Goal: Task Accomplishment & Management: Use online tool/utility

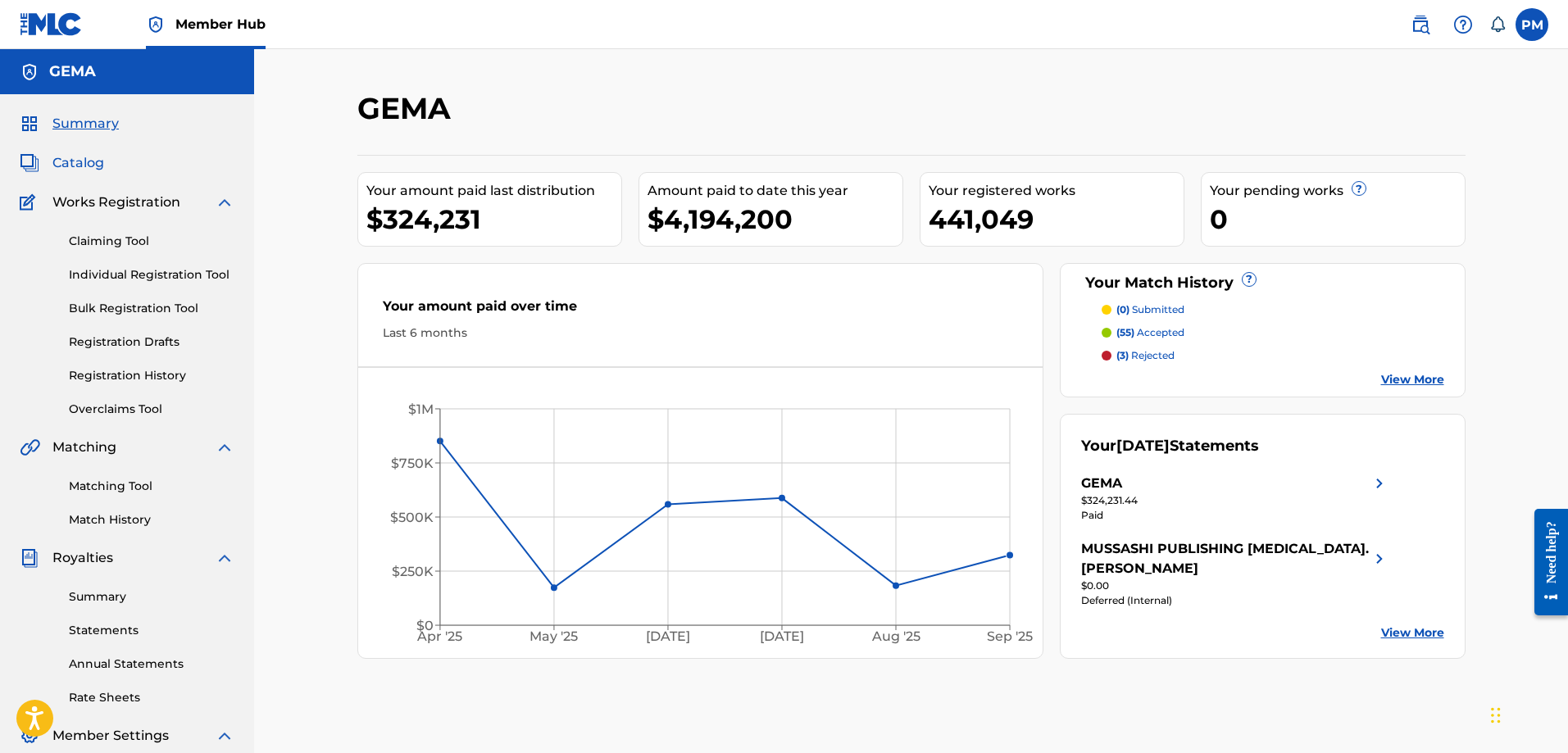
click at [93, 162] on span "Catalog" at bounding box center [78, 163] width 51 height 20
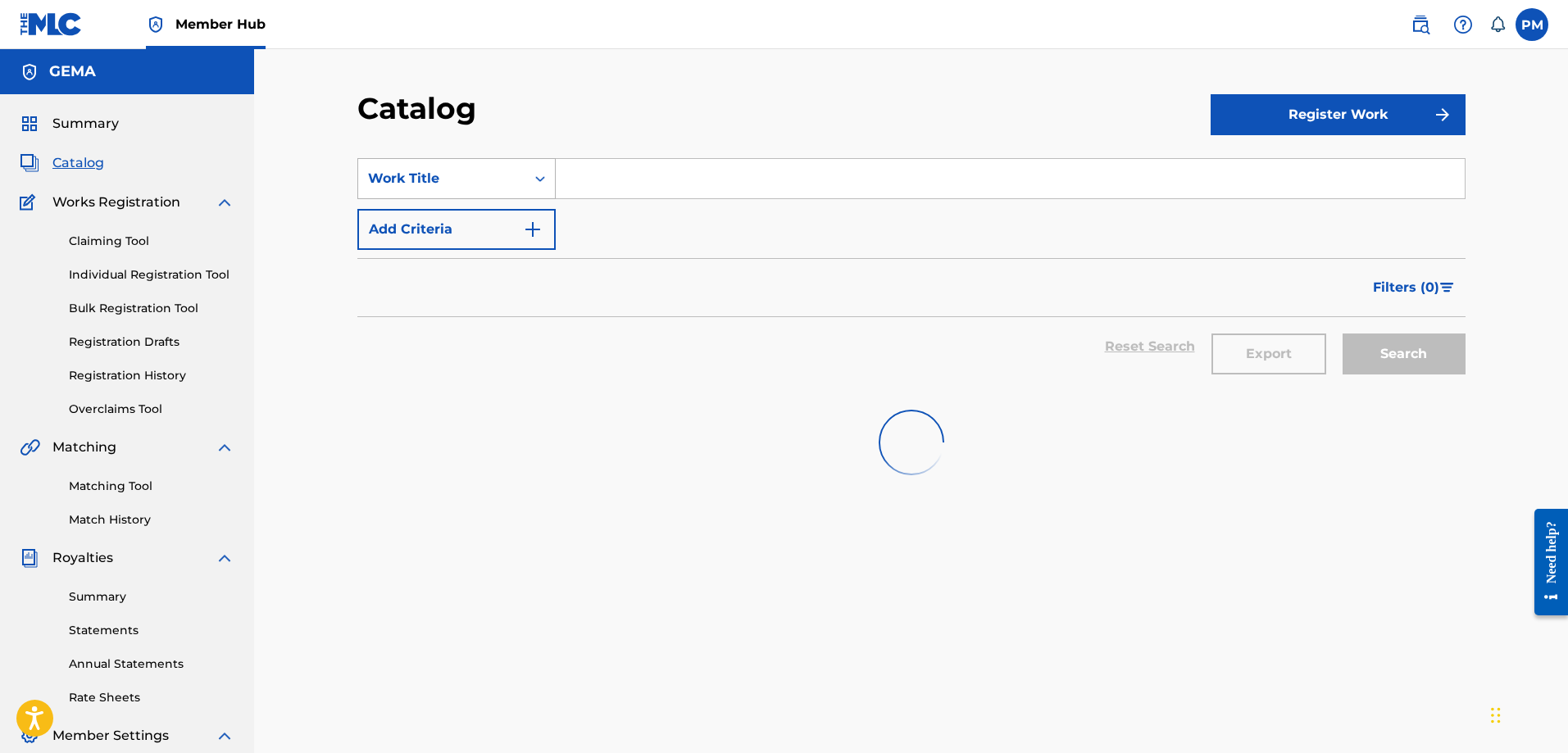
click at [478, 186] on div "Work Title" at bounding box center [442, 178] width 147 height 20
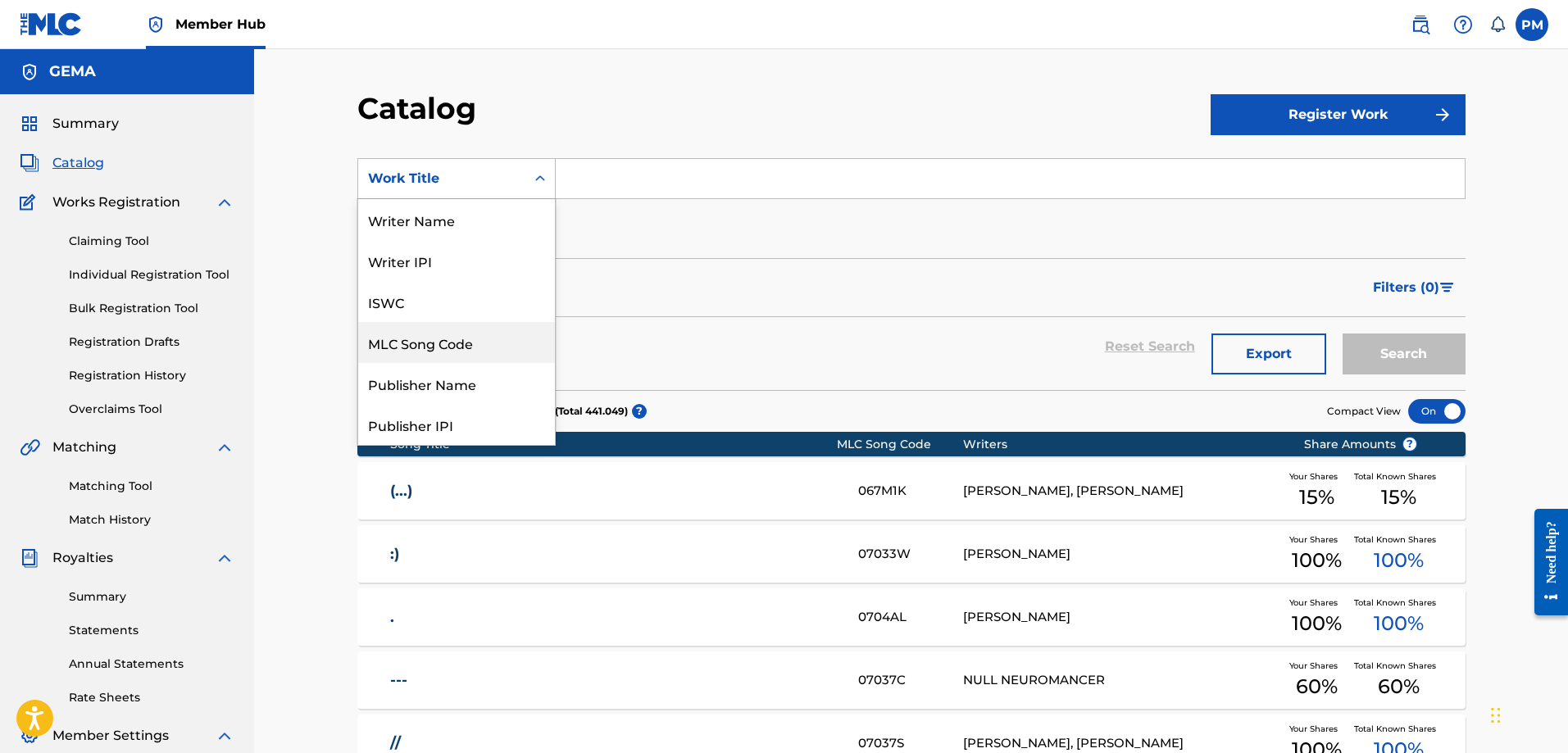
click at [463, 346] on div "MLC Song Code" at bounding box center [456, 343] width 196 height 41
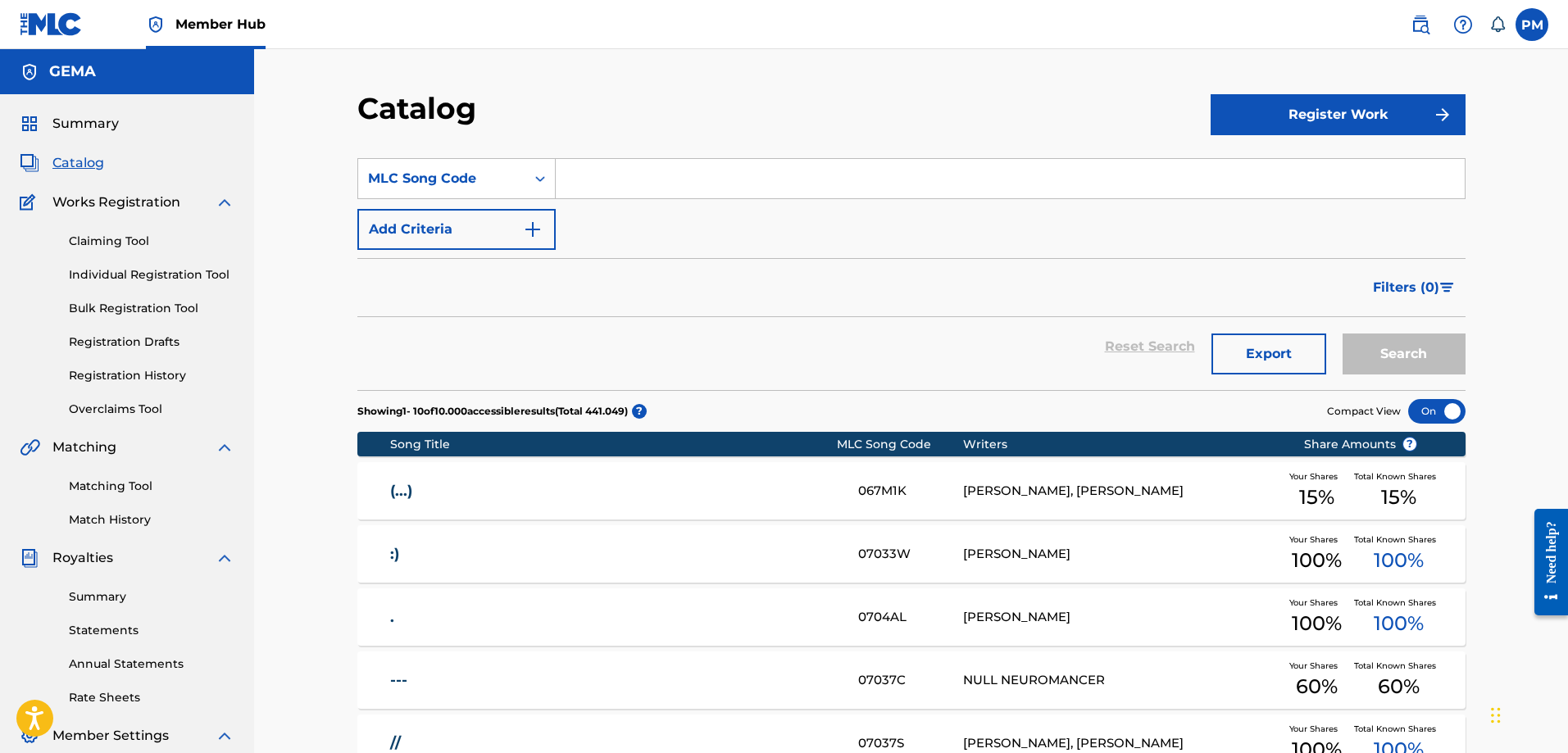
click at [614, 186] on input "Search Form" at bounding box center [1010, 178] width 909 height 39
paste input "T49OR8"
type input "T49OR8"
click at [1403, 356] on button "Search" at bounding box center [1403, 354] width 123 height 41
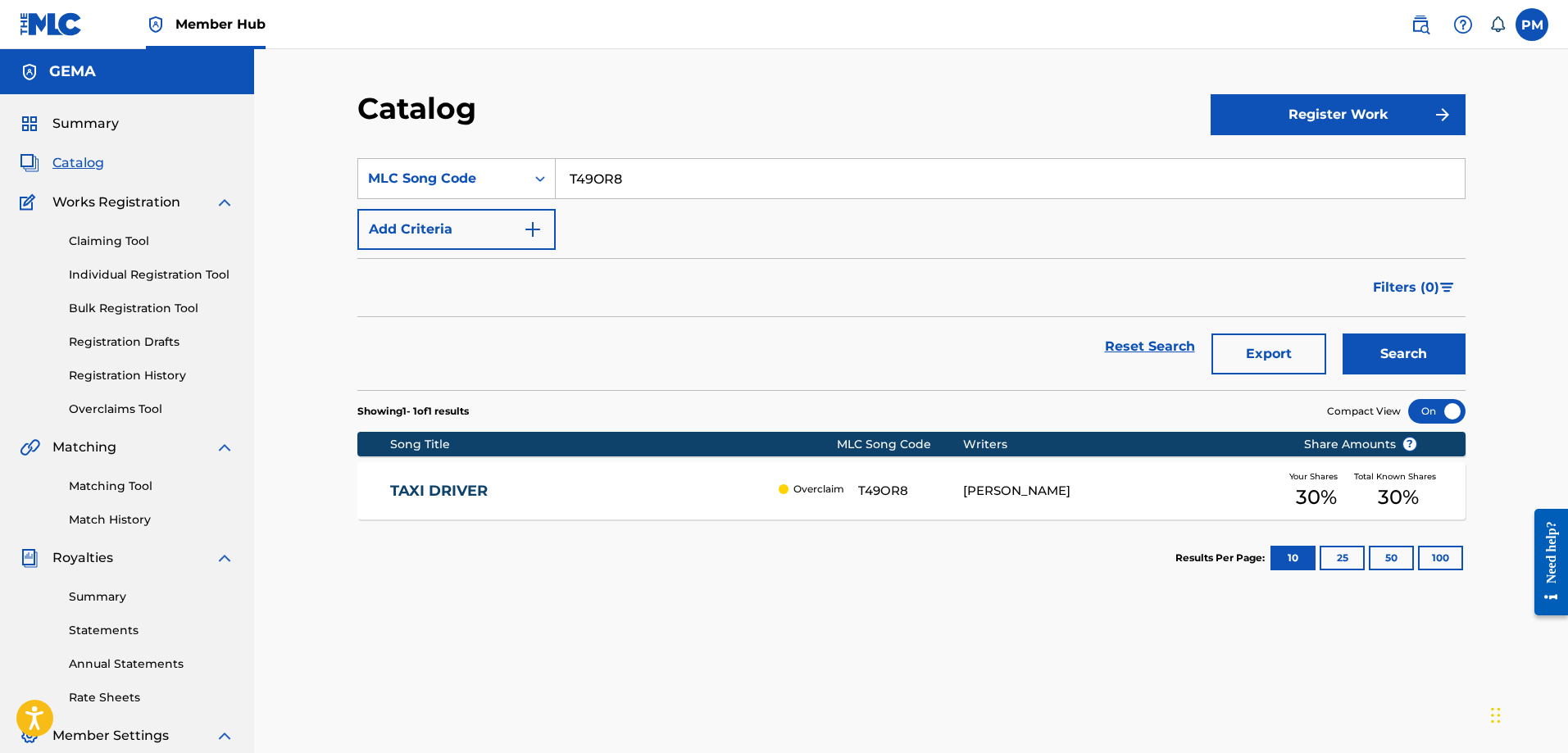
click at [664, 497] on link "TAXI DRIVER" at bounding box center [580, 491] width 381 height 19
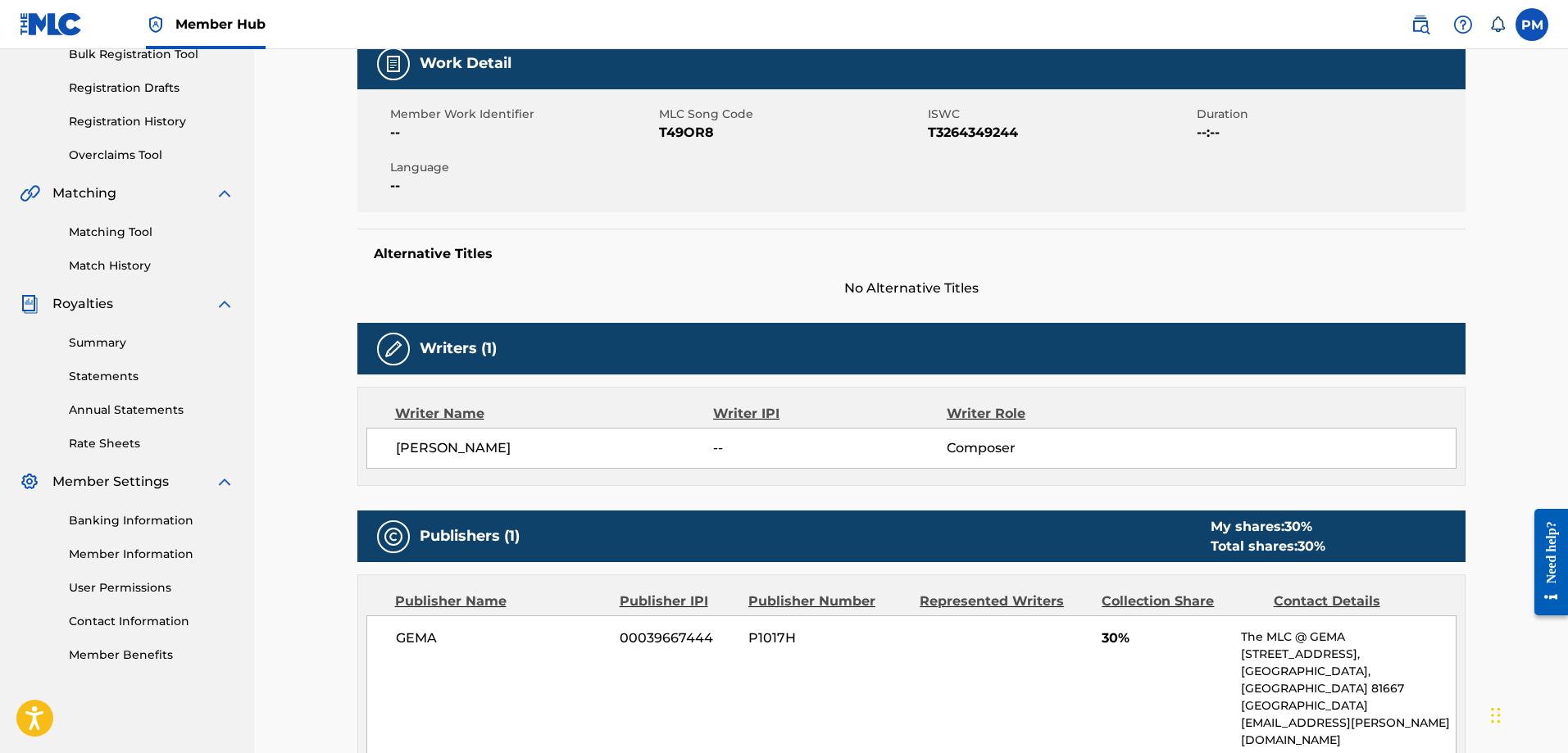
scroll to position [246, 0]
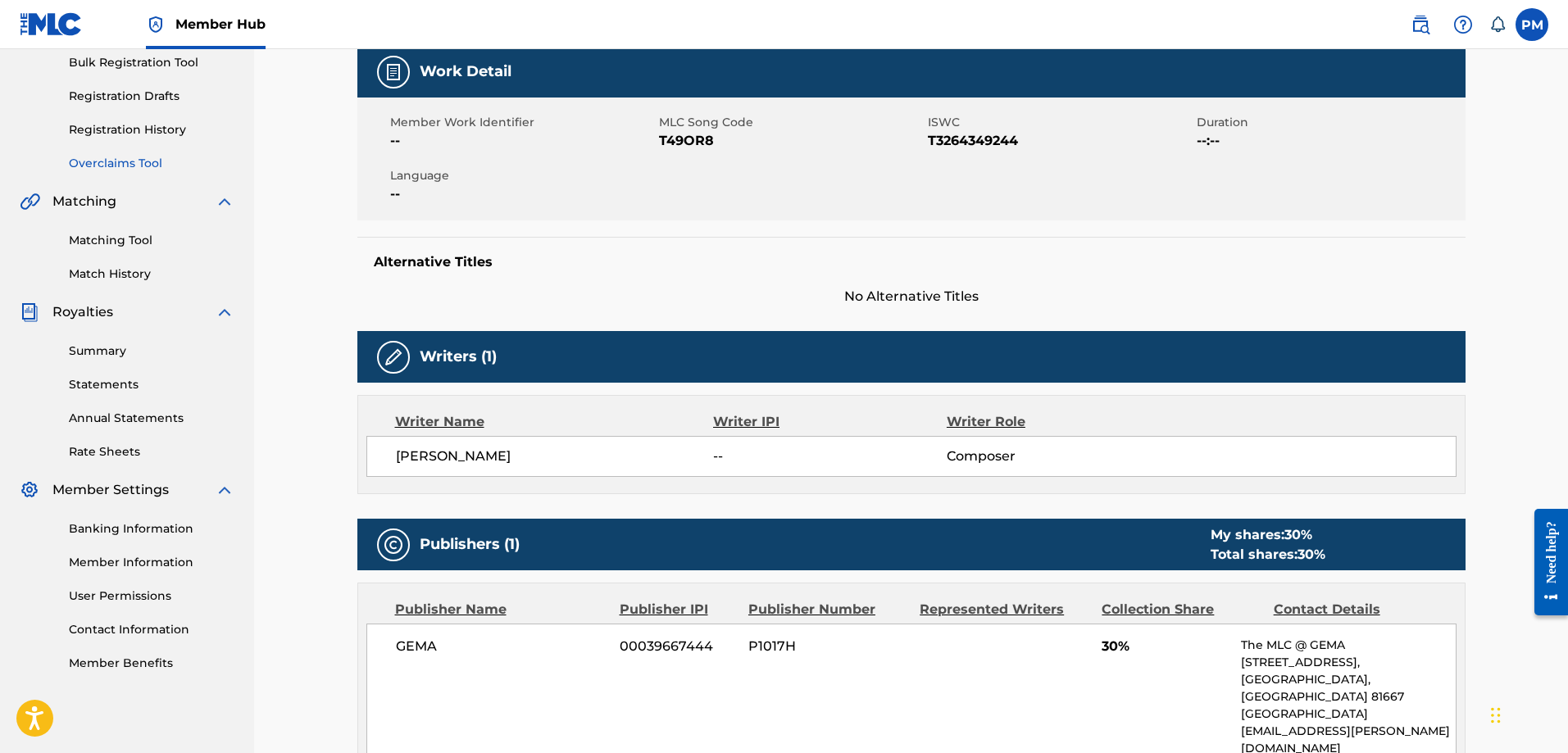
click at [124, 169] on link "Overclaims Tool" at bounding box center [151, 164] width 165 height 17
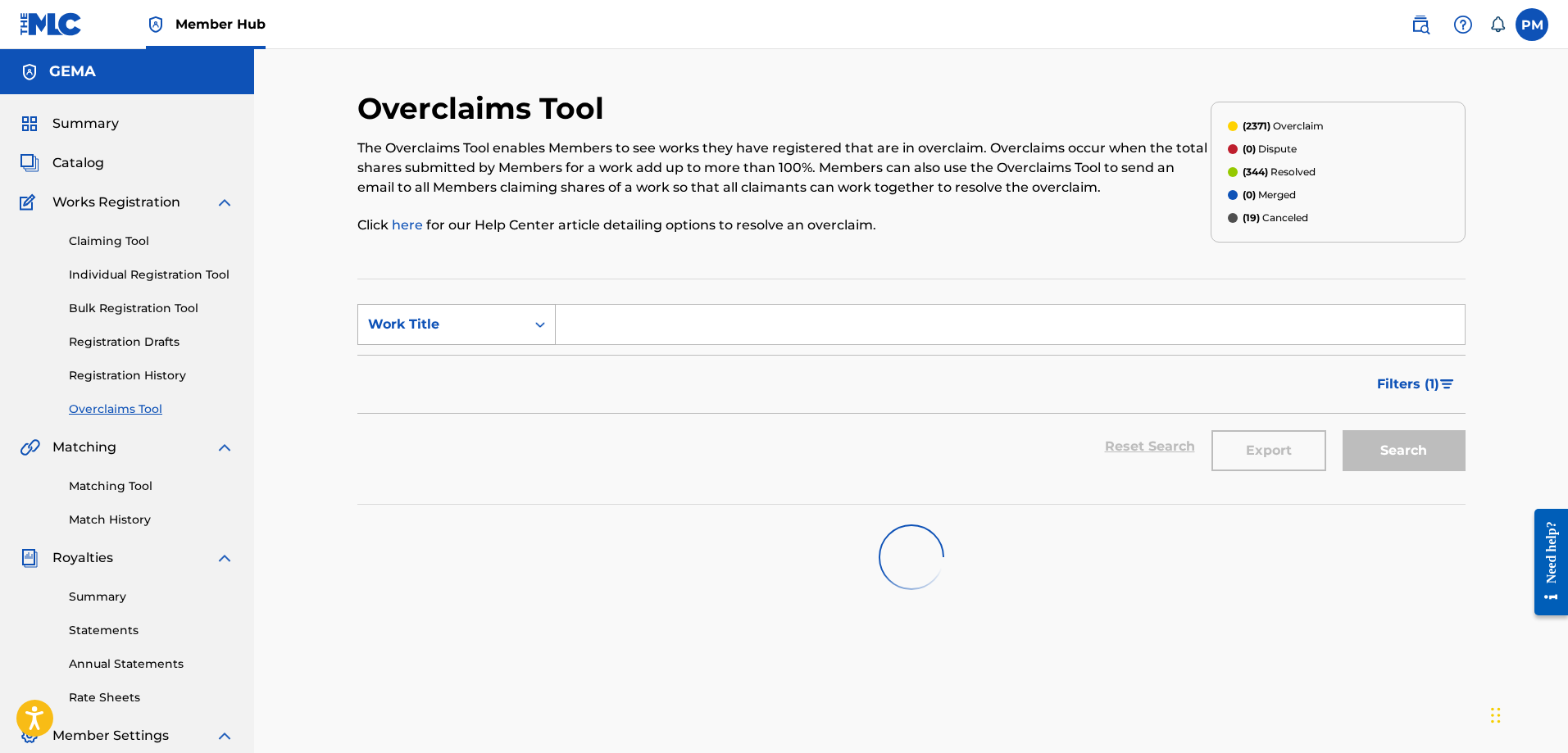
click at [518, 316] on div "Work Title" at bounding box center [442, 324] width 167 height 31
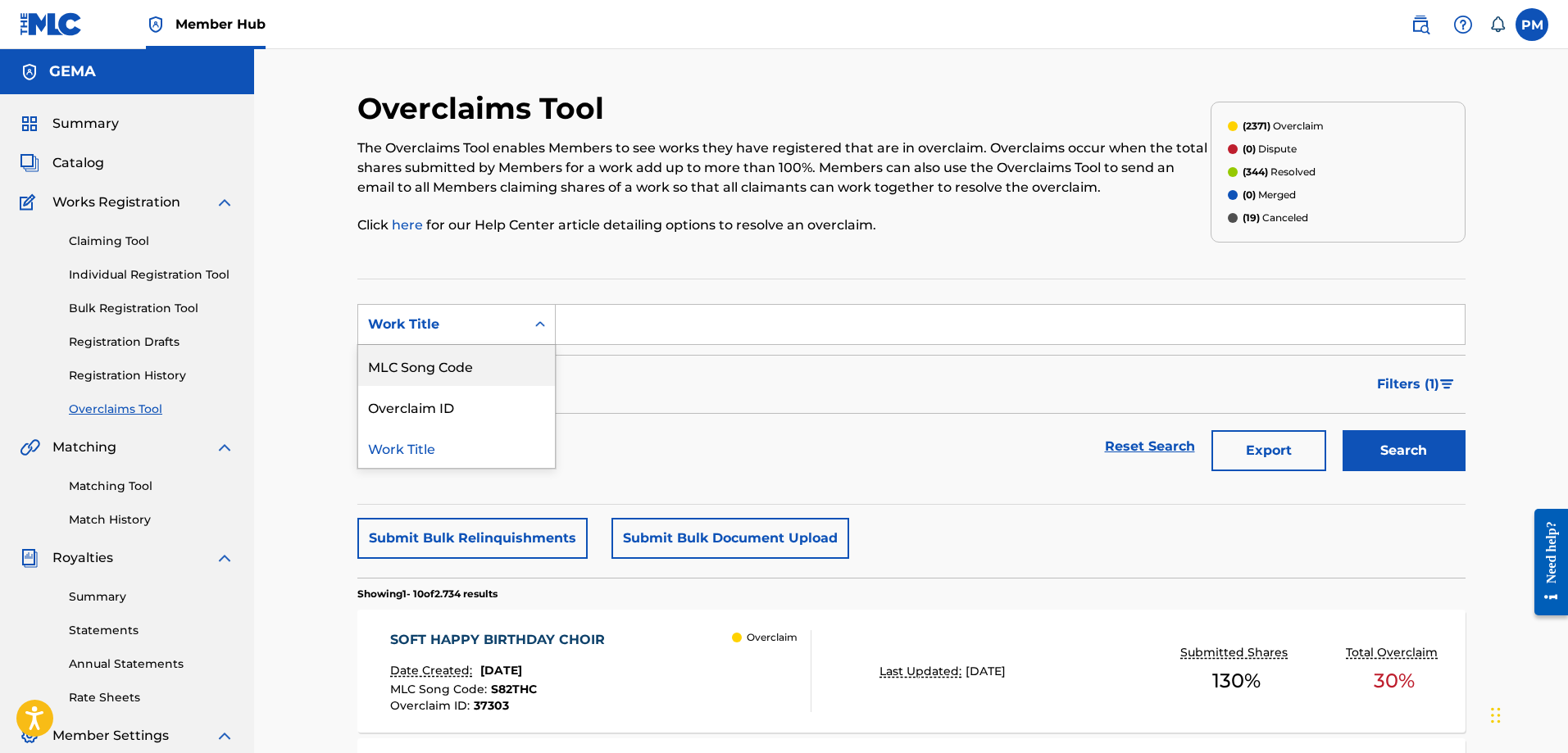
click at [464, 364] on div "MLC Song Code" at bounding box center [456, 365] width 196 height 41
click at [604, 339] on input "Search Form" at bounding box center [1010, 325] width 909 height 39
paste input "T49OR8"
type input "T49OR8"
click at [1397, 435] on button "Search" at bounding box center [1403, 451] width 123 height 41
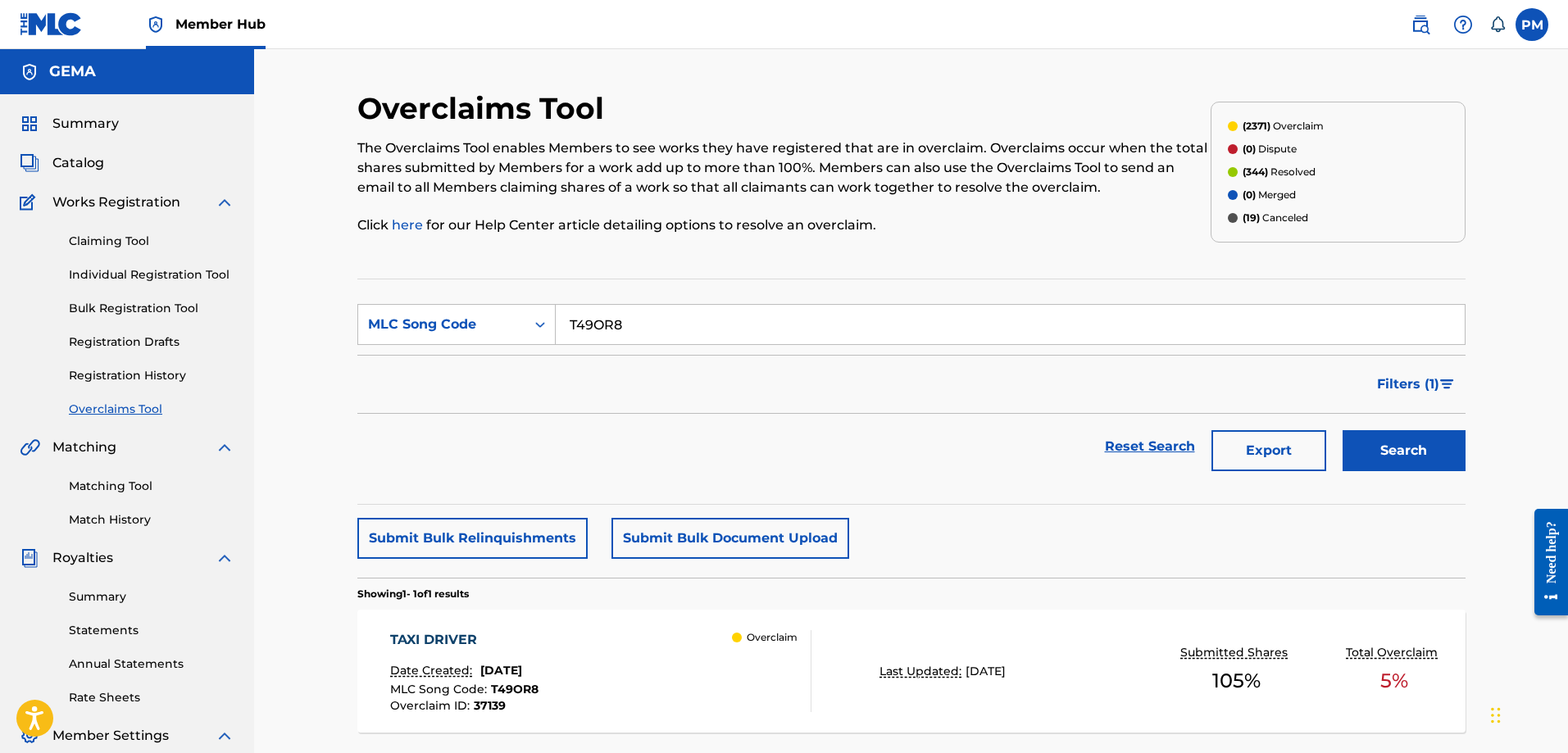
scroll to position [246, 0]
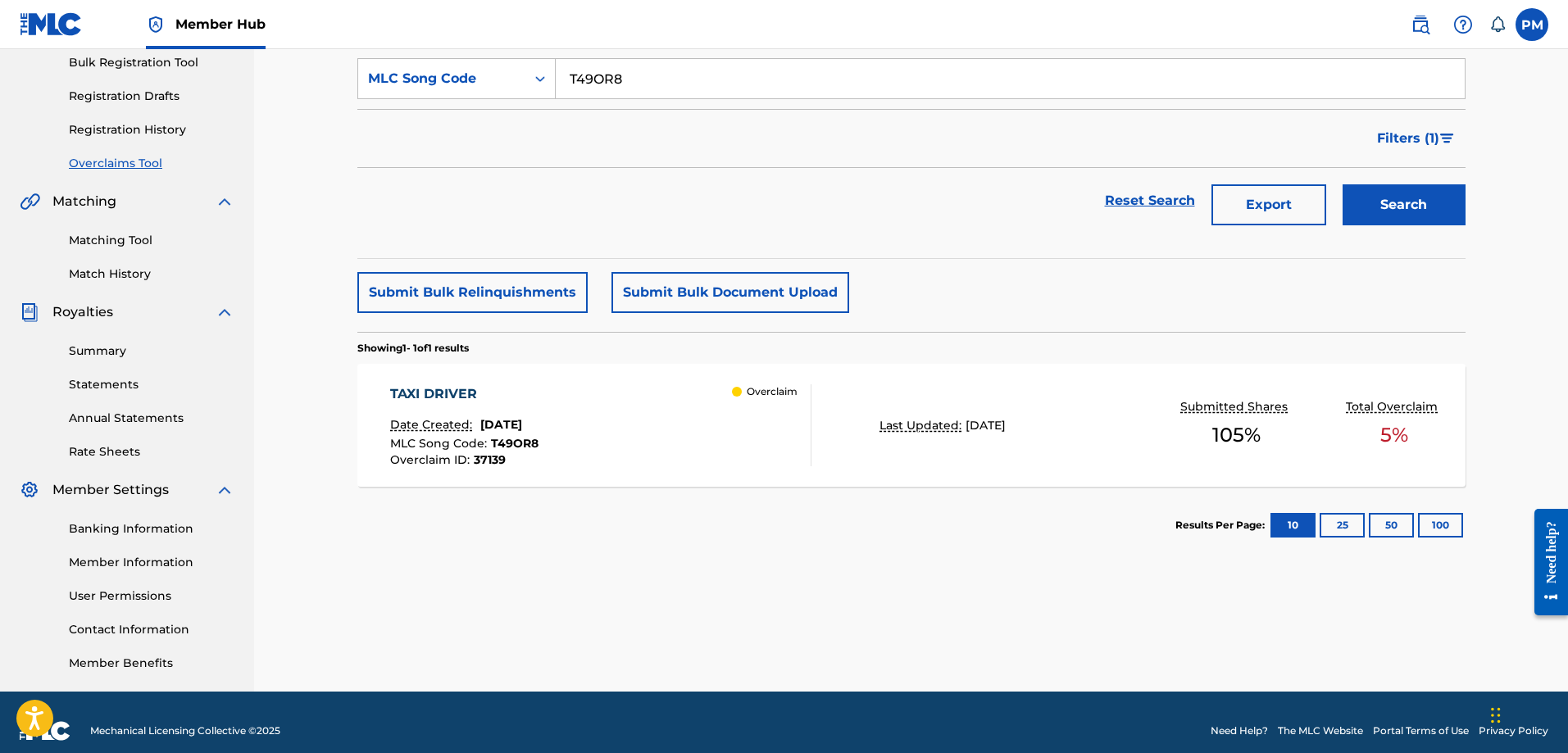
click at [866, 401] on div "TAXI DRIVER Date Created: [DATE] MLC Song Code : T49OR8 Overclaim ID : 37139 Ov…" at bounding box center [911, 425] width 1108 height 123
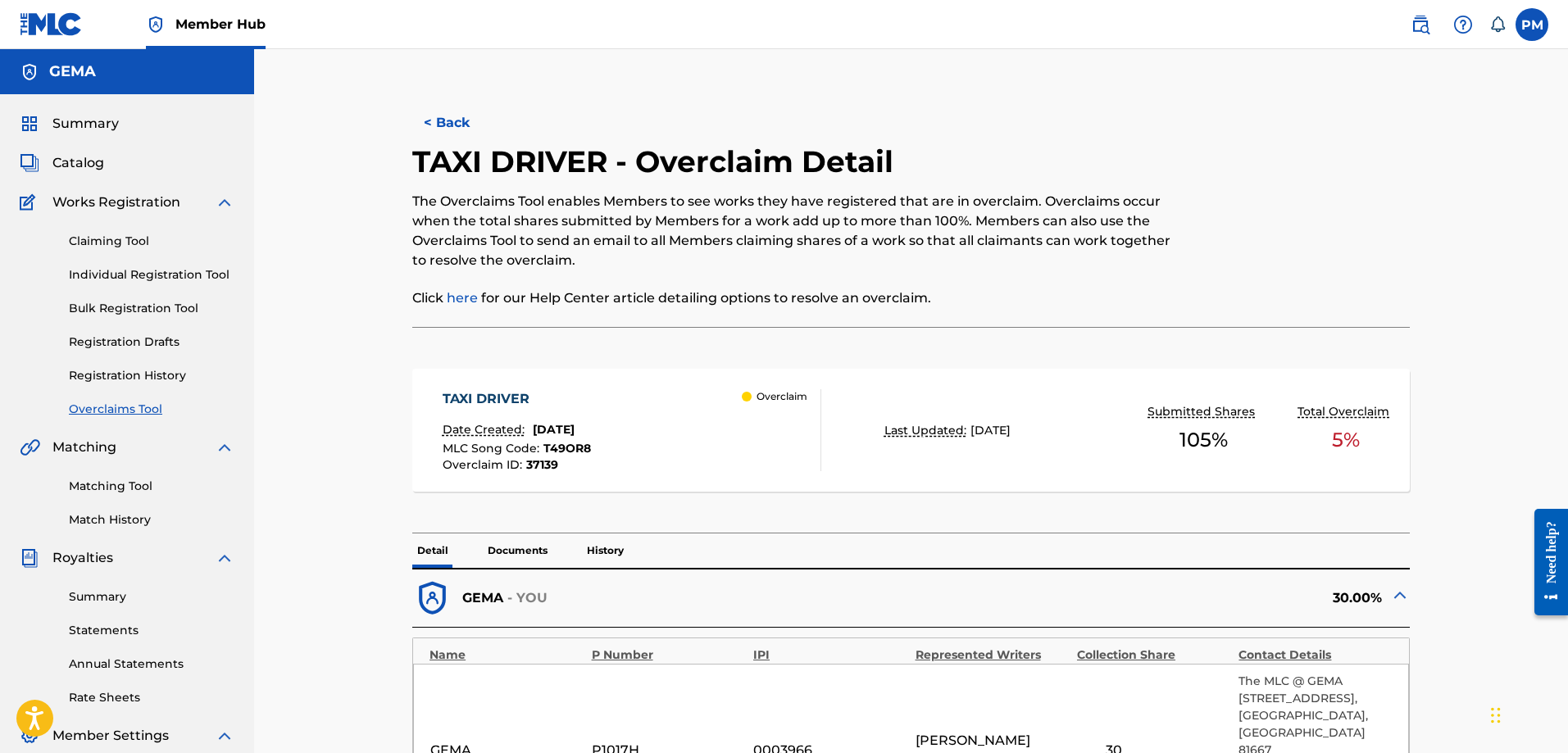
click at [671, 445] on div "TAXI DRIVER Date Created: [DATE] MLC Song Code : T49OR8 Overclaim ID : 37139 Ov…" at bounding box center [632, 431] width 379 height 82
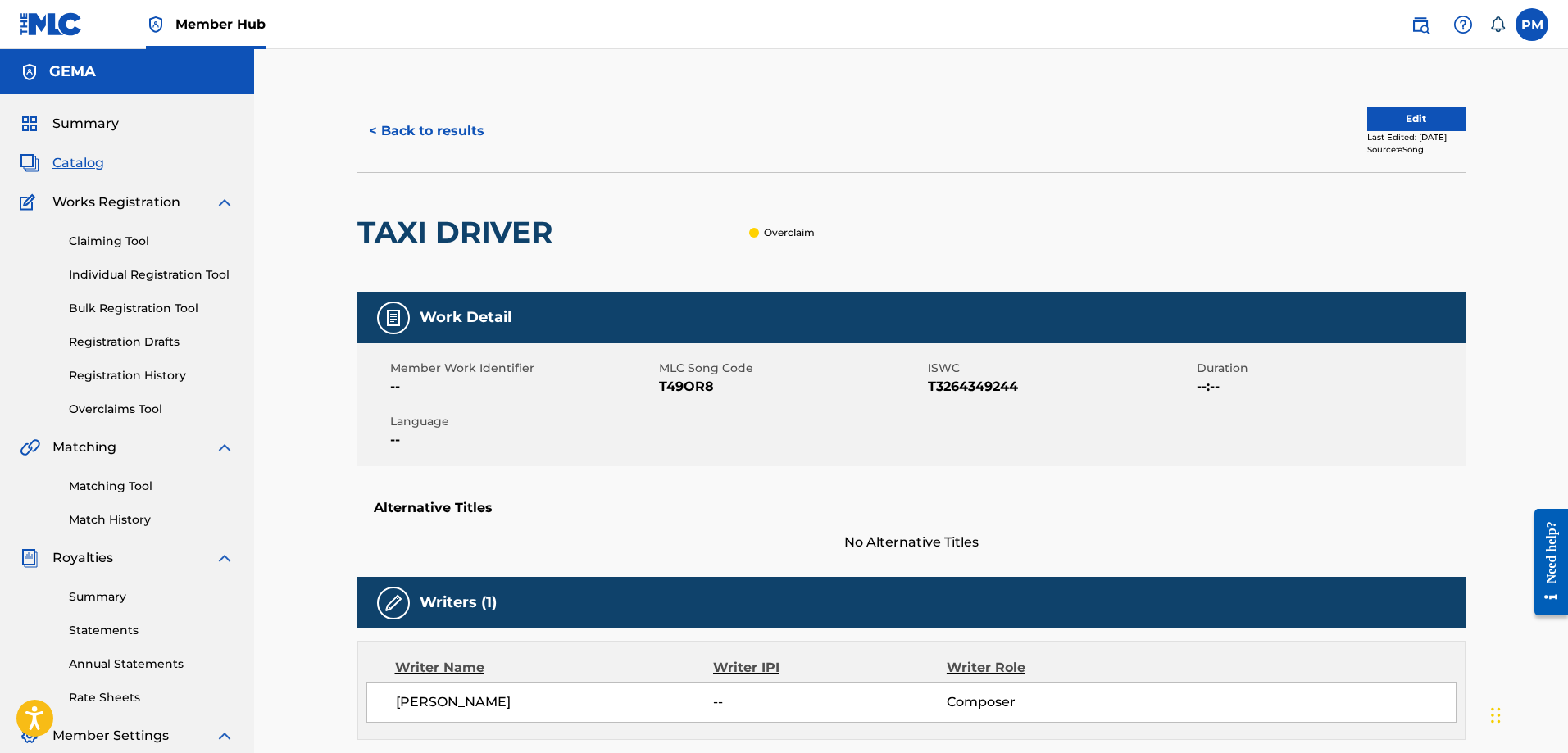
click at [974, 382] on span "T3264349244" at bounding box center [1060, 387] width 265 height 20
copy span "T3264349244"
click at [429, 126] on button "< Back to results" at bounding box center [427, 131] width 139 height 41
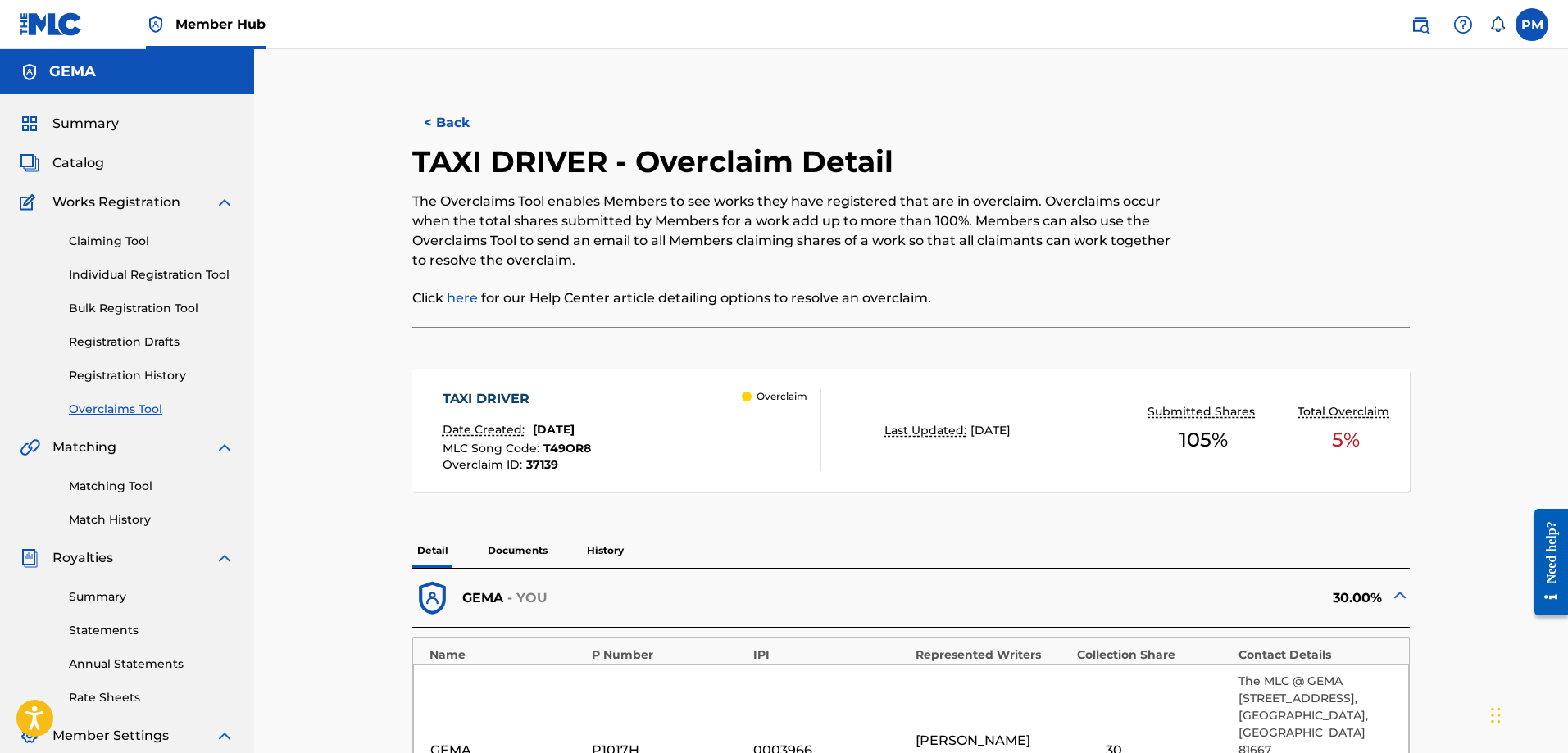
click at [420, 103] on div "< Back" at bounding box center [661, 123] width 498 height 41
click at [432, 112] on button "< Back" at bounding box center [461, 123] width 99 height 41
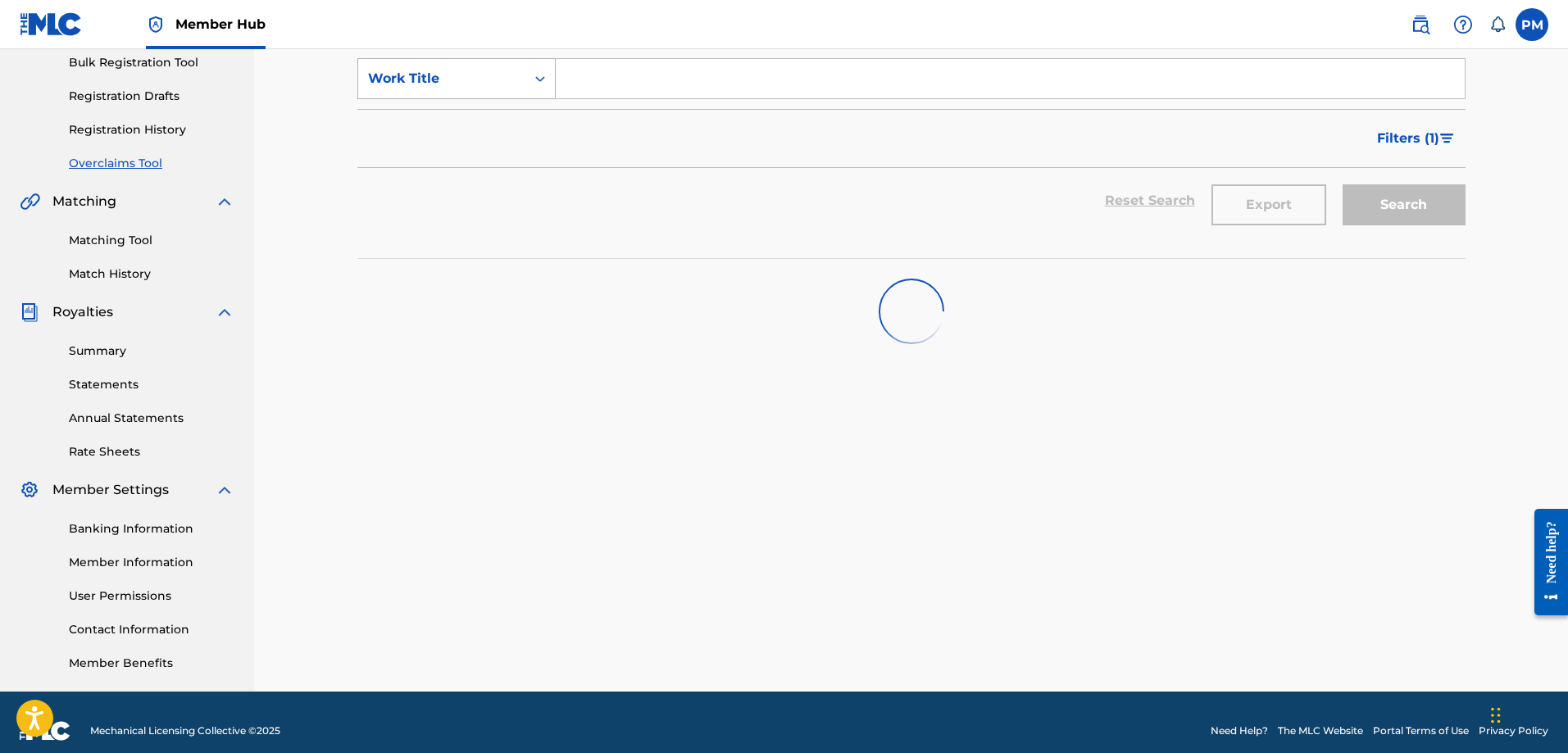
click at [514, 89] on div "Work Title" at bounding box center [442, 79] width 167 height 31
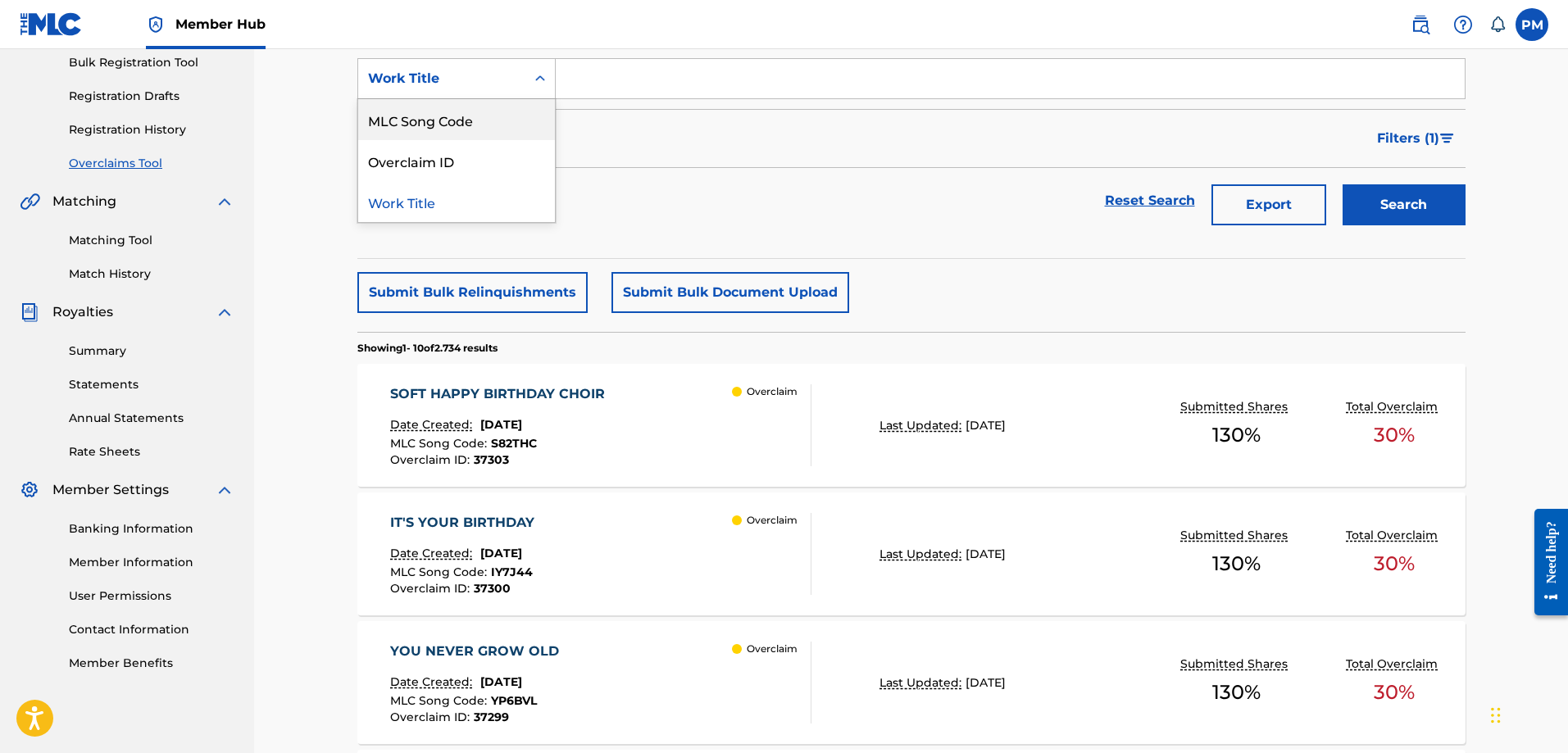
click at [479, 122] on div "MLC Song Code" at bounding box center [456, 120] width 196 height 41
click at [616, 63] on input "Search Form" at bounding box center [1010, 79] width 909 height 39
paste input "LT7X2X"
type input "LT7X2X"
click at [1401, 212] on button "Search" at bounding box center [1403, 205] width 123 height 41
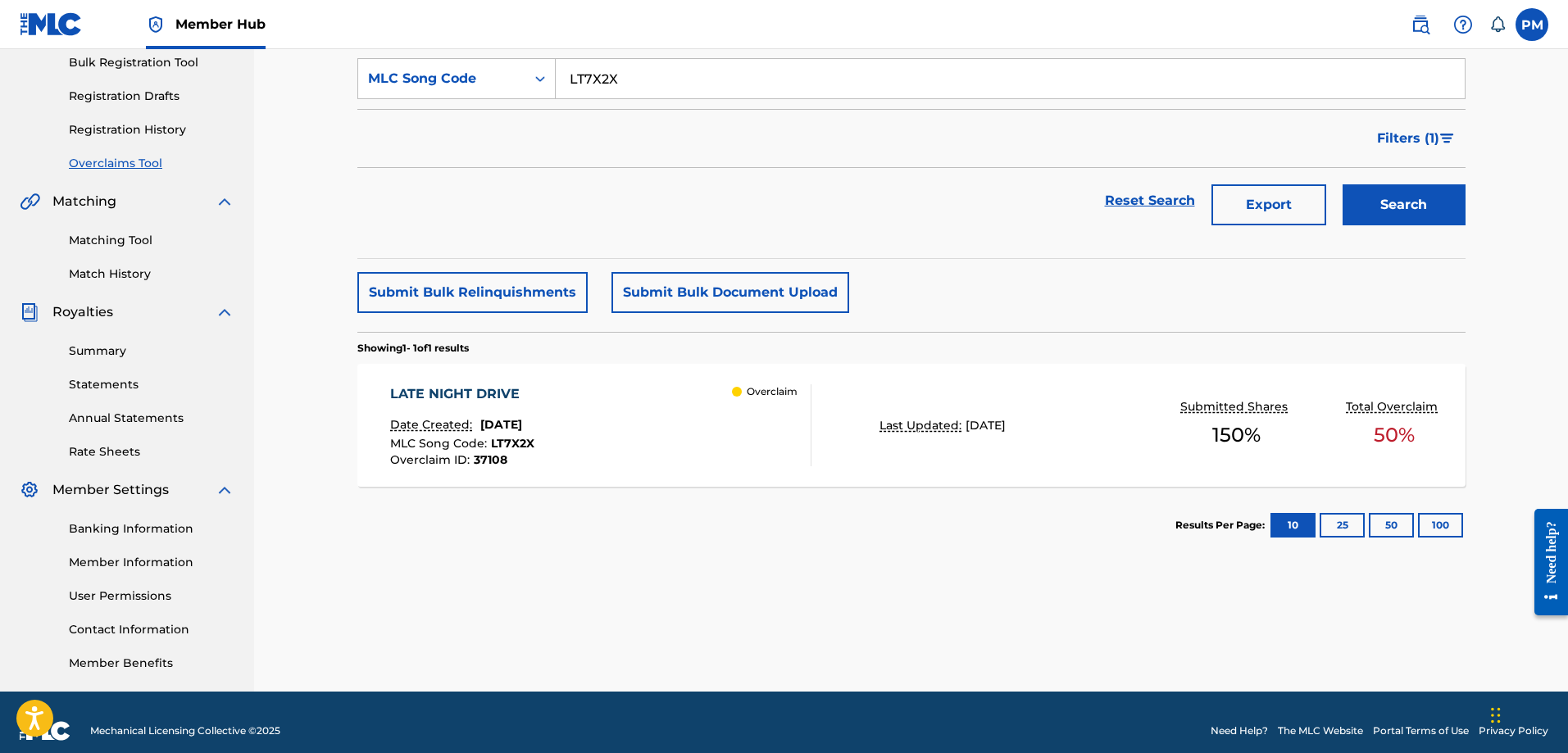
click at [772, 428] on div "Overclaim" at bounding box center [772, 425] width 79 height 82
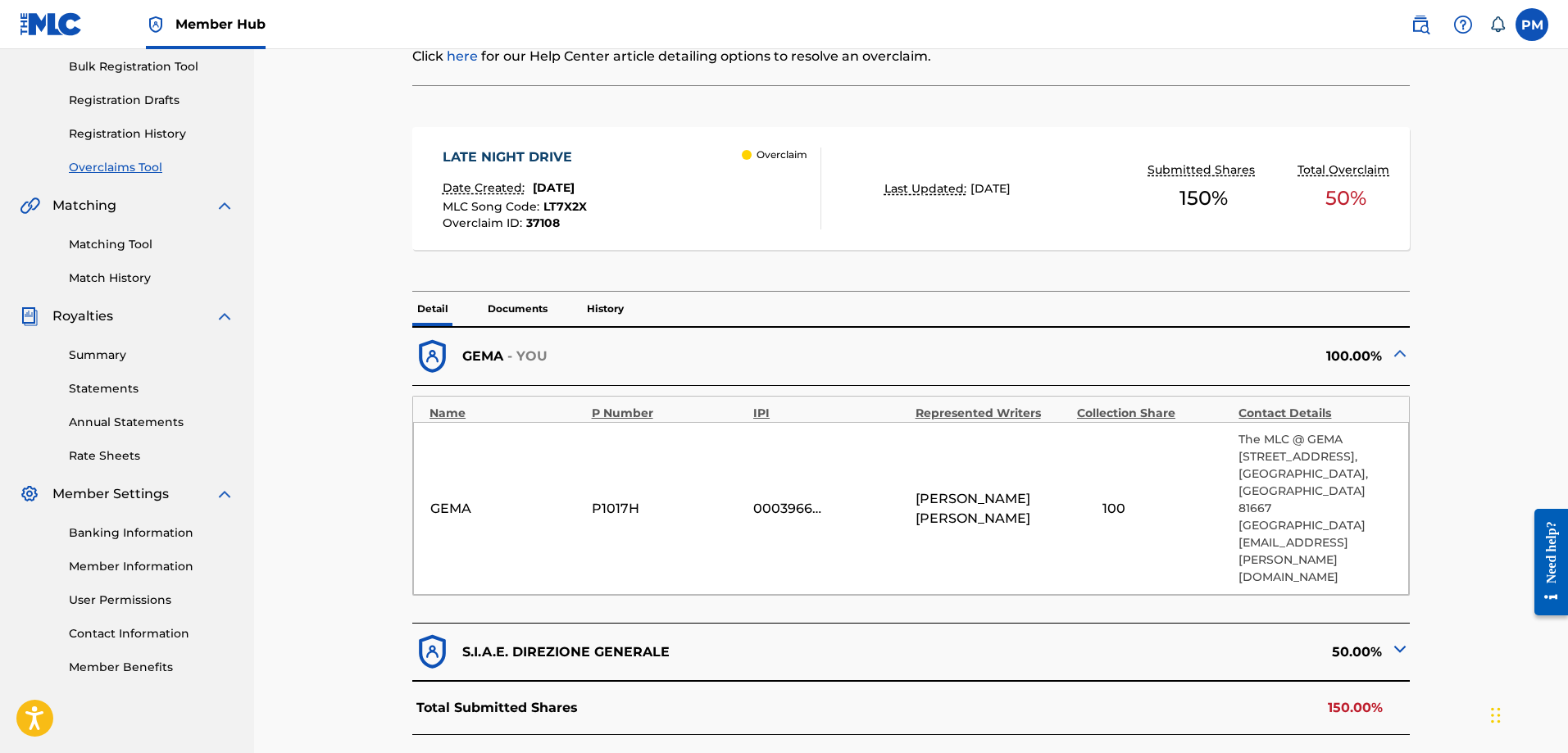
scroll to position [246, 0]
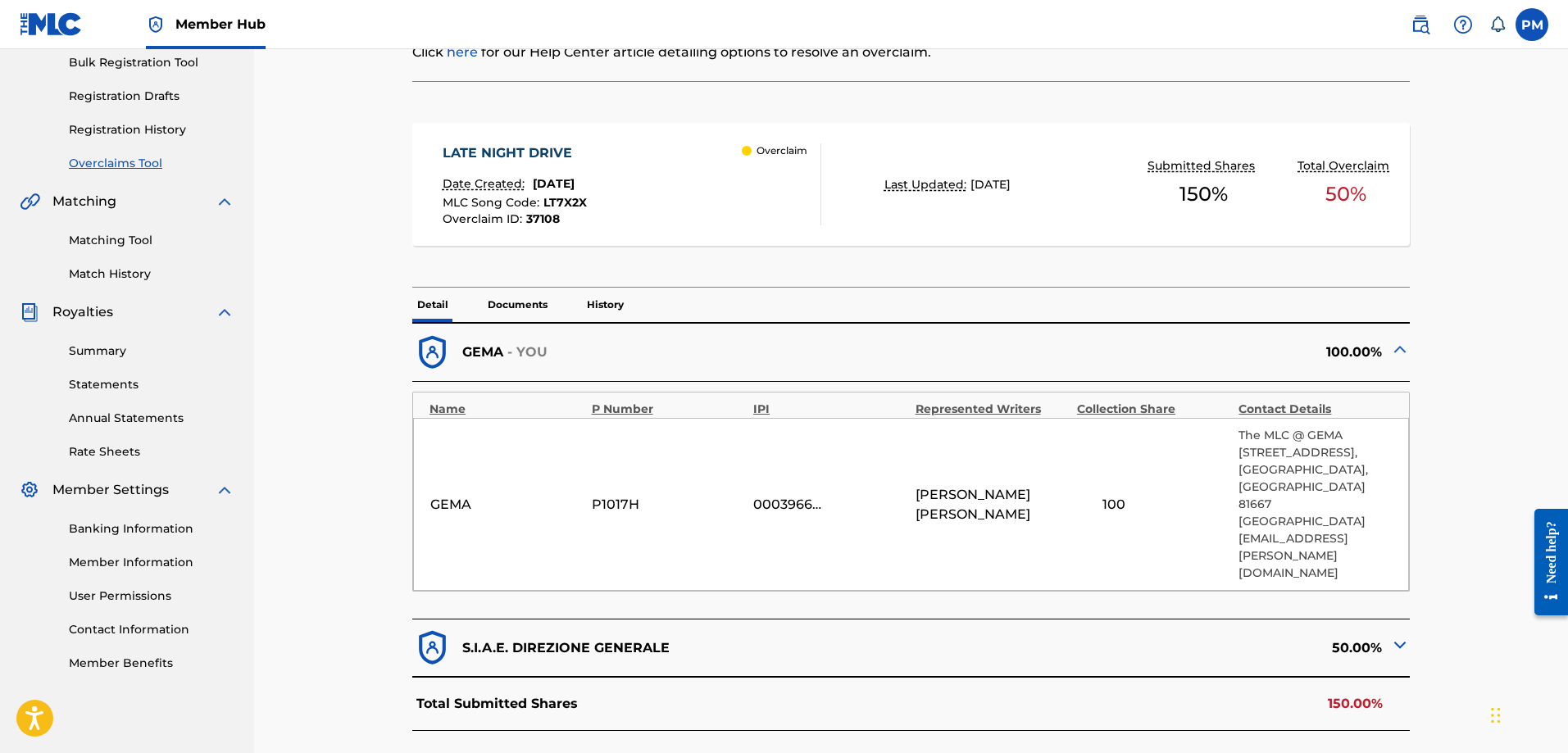
click at [786, 184] on div "Overclaim" at bounding box center [781, 184] width 79 height 82
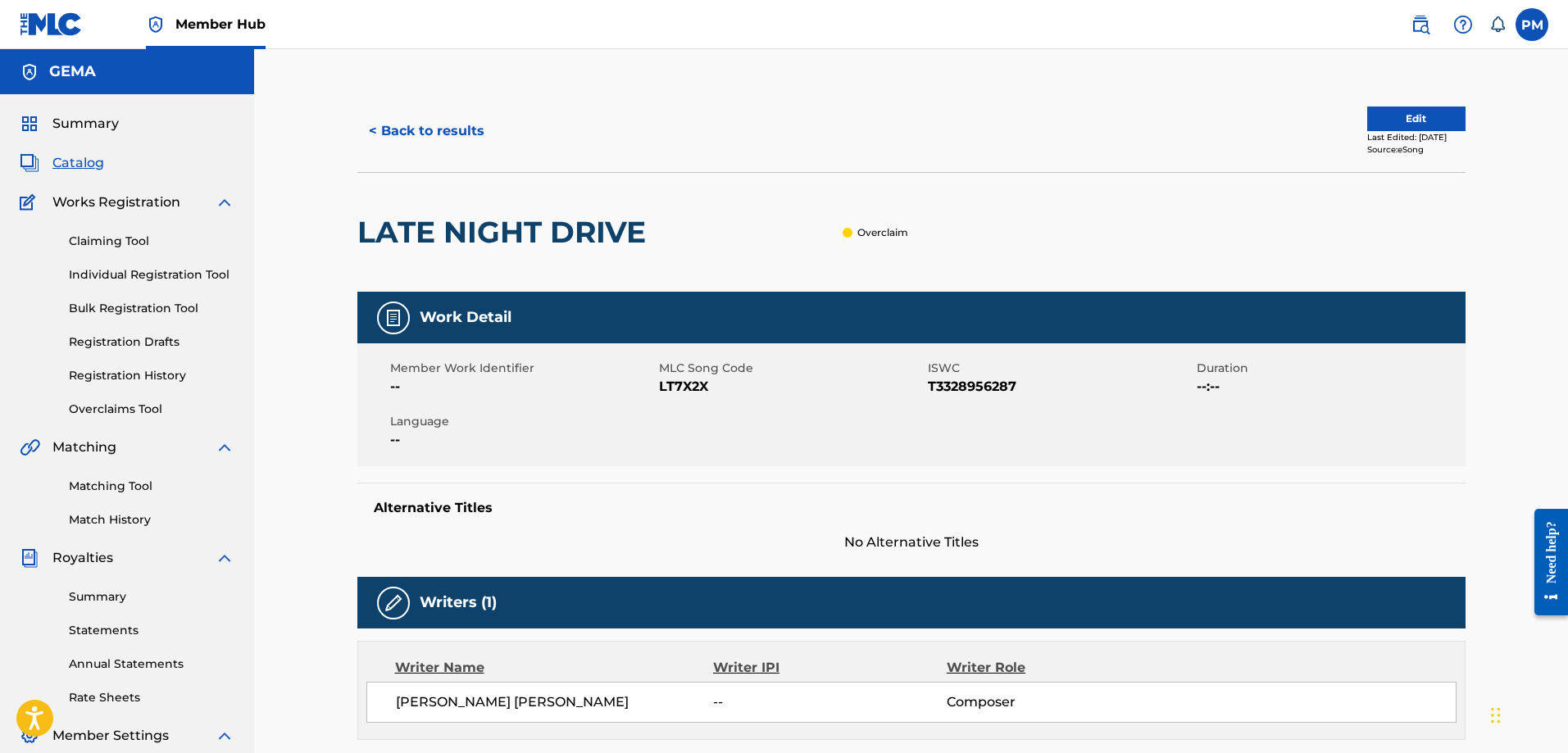
click at [951, 389] on span "T3328956287" at bounding box center [1060, 387] width 265 height 20
copy span "T3328956287"
click at [412, 131] on button "< Back to results" at bounding box center [427, 131] width 139 height 41
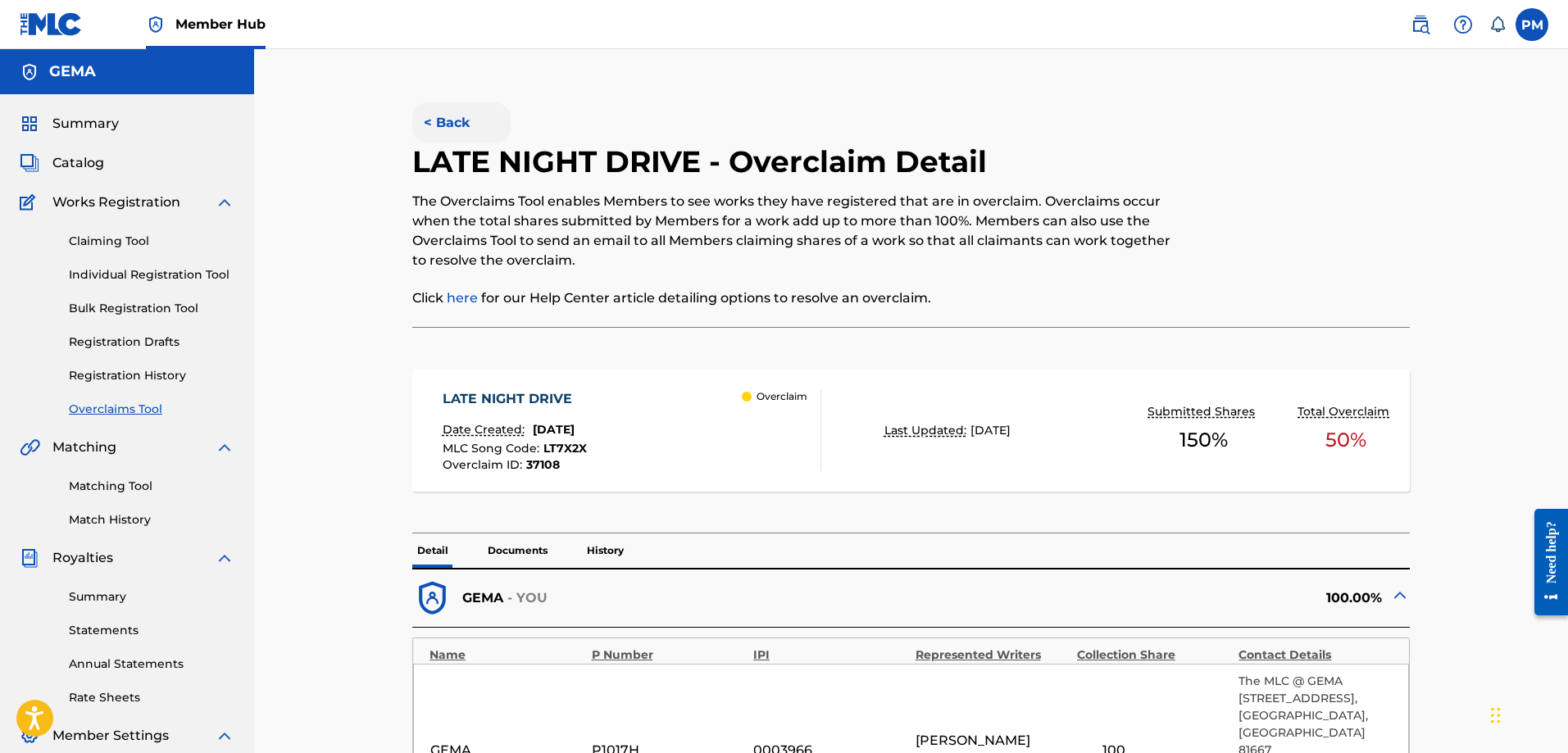
click at [456, 121] on button "< Back" at bounding box center [461, 123] width 99 height 41
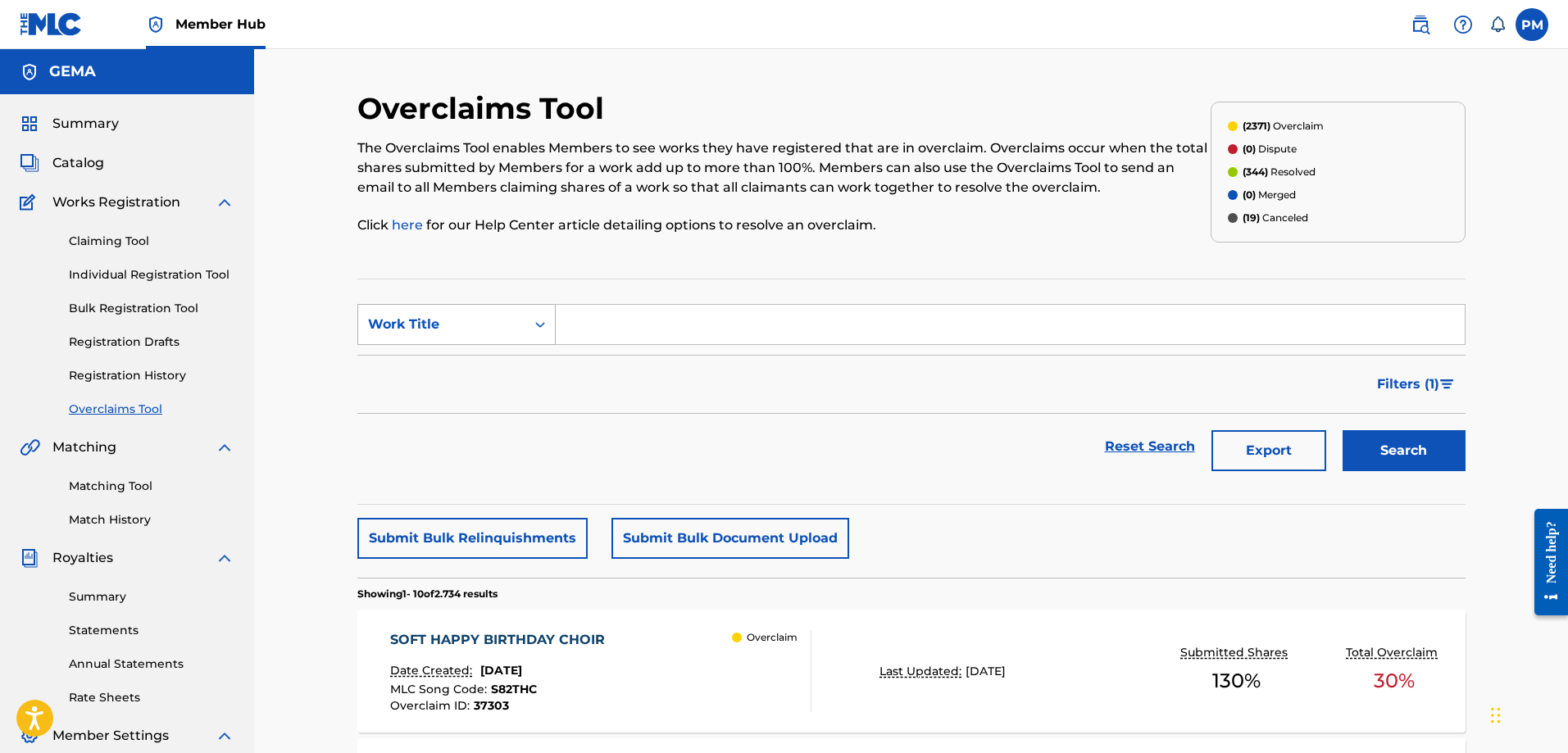
click at [491, 315] on div "Work Title" at bounding box center [442, 324] width 147 height 20
click at [484, 358] on div "MLC Song Code" at bounding box center [456, 365] width 196 height 41
click at [621, 327] on input "Search Form" at bounding box center [1010, 325] width 909 height 39
paste input "OD6QKL"
type input "OD6QKL"
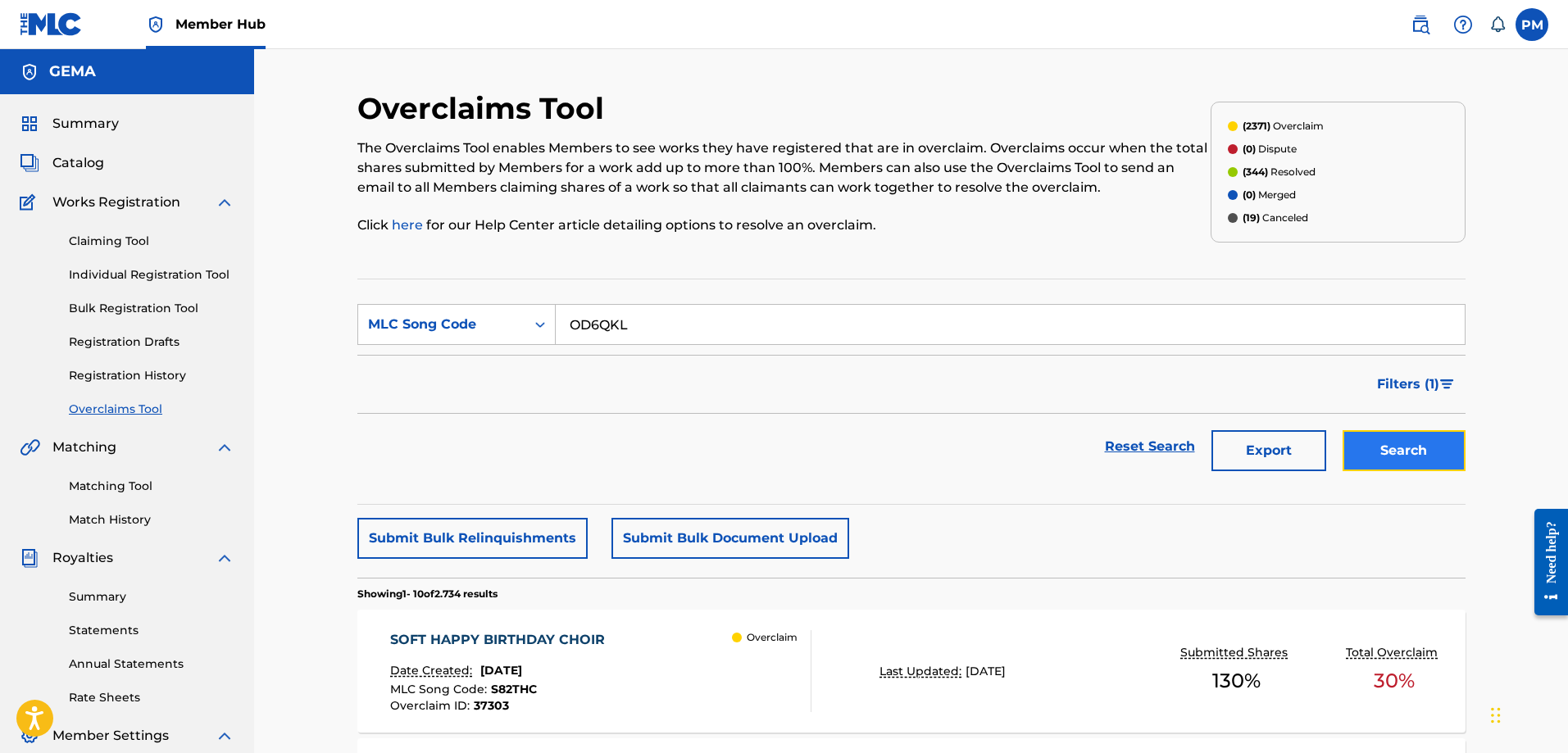
click at [1385, 452] on button "Search" at bounding box center [1403, 451] width 123 height 41
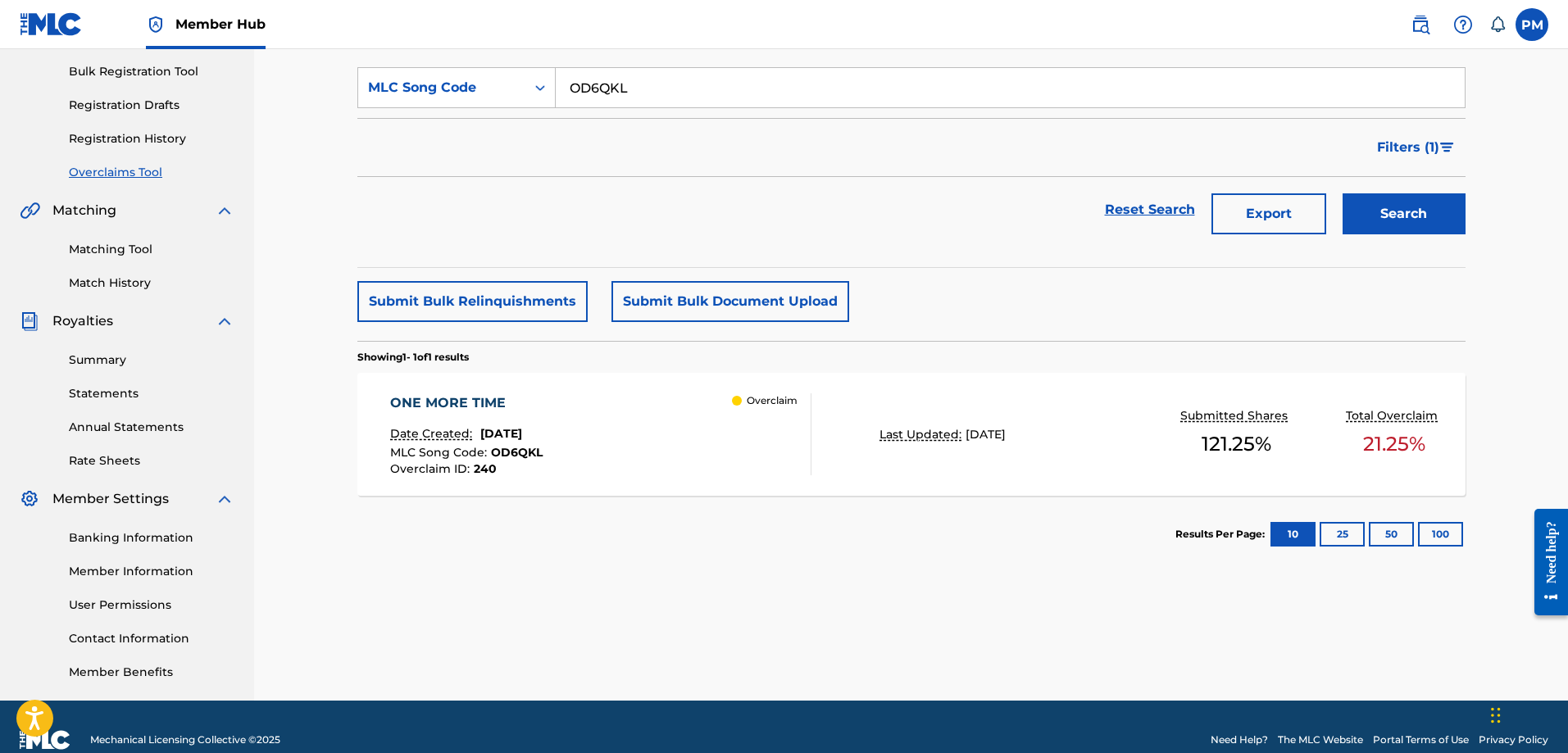
scroll to position [246, 0]
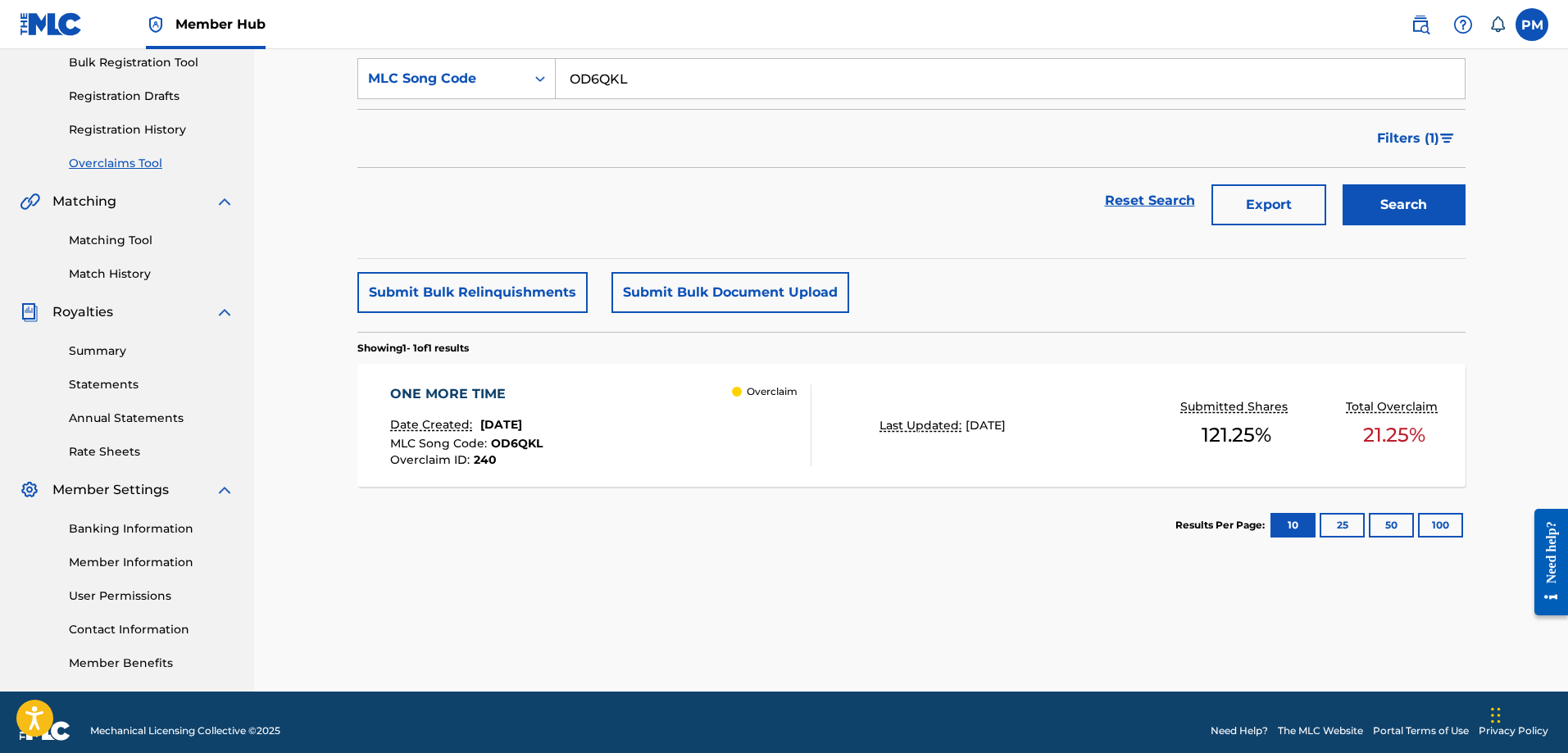
click at [586, 447] on div "ONE MORE TIME Date Created: [DATE] MLC Song Code : OD6QKL Overclaim ID : 240 Ov…" at bounding box center [600, 425] width 421 height 82
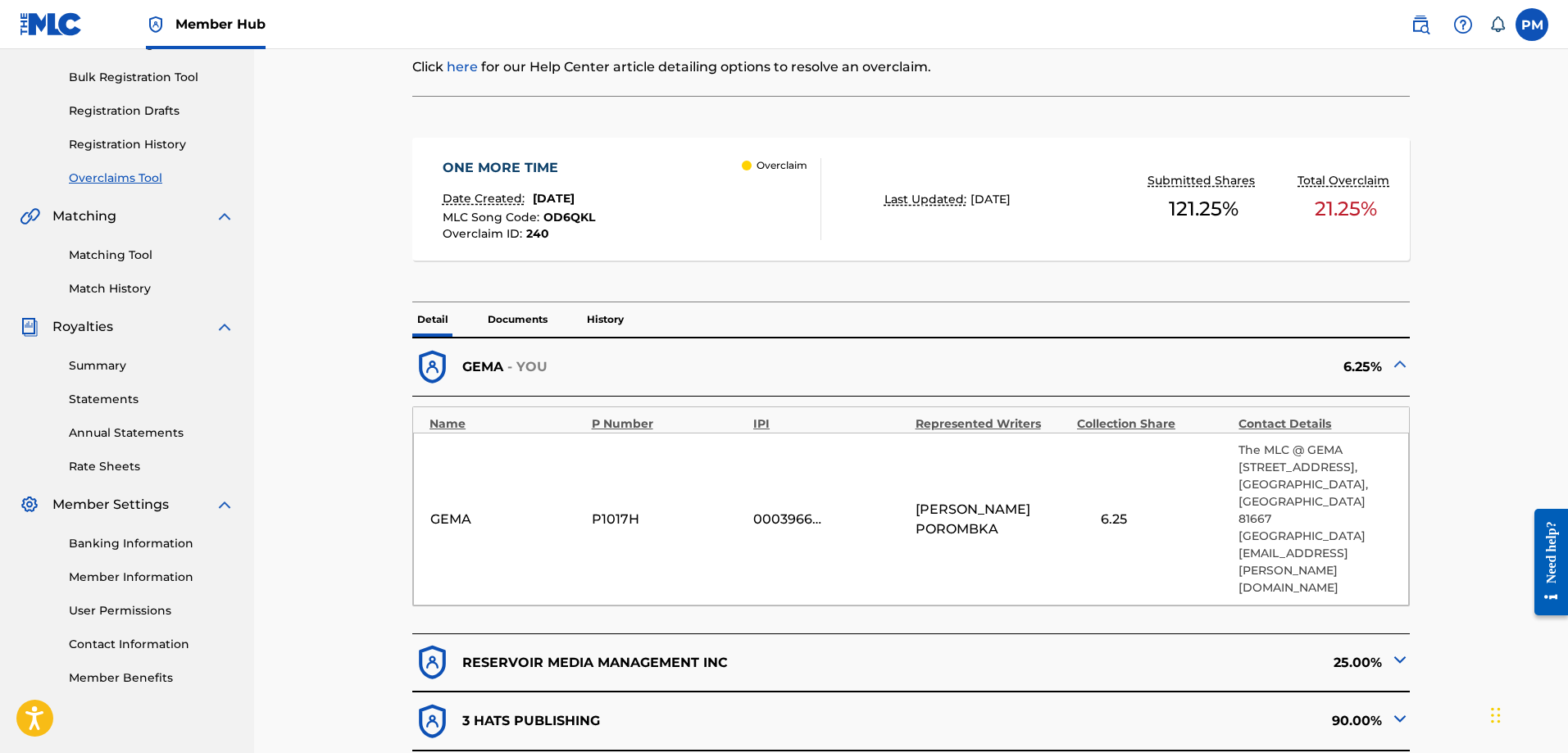
scroll to position [82, 0]
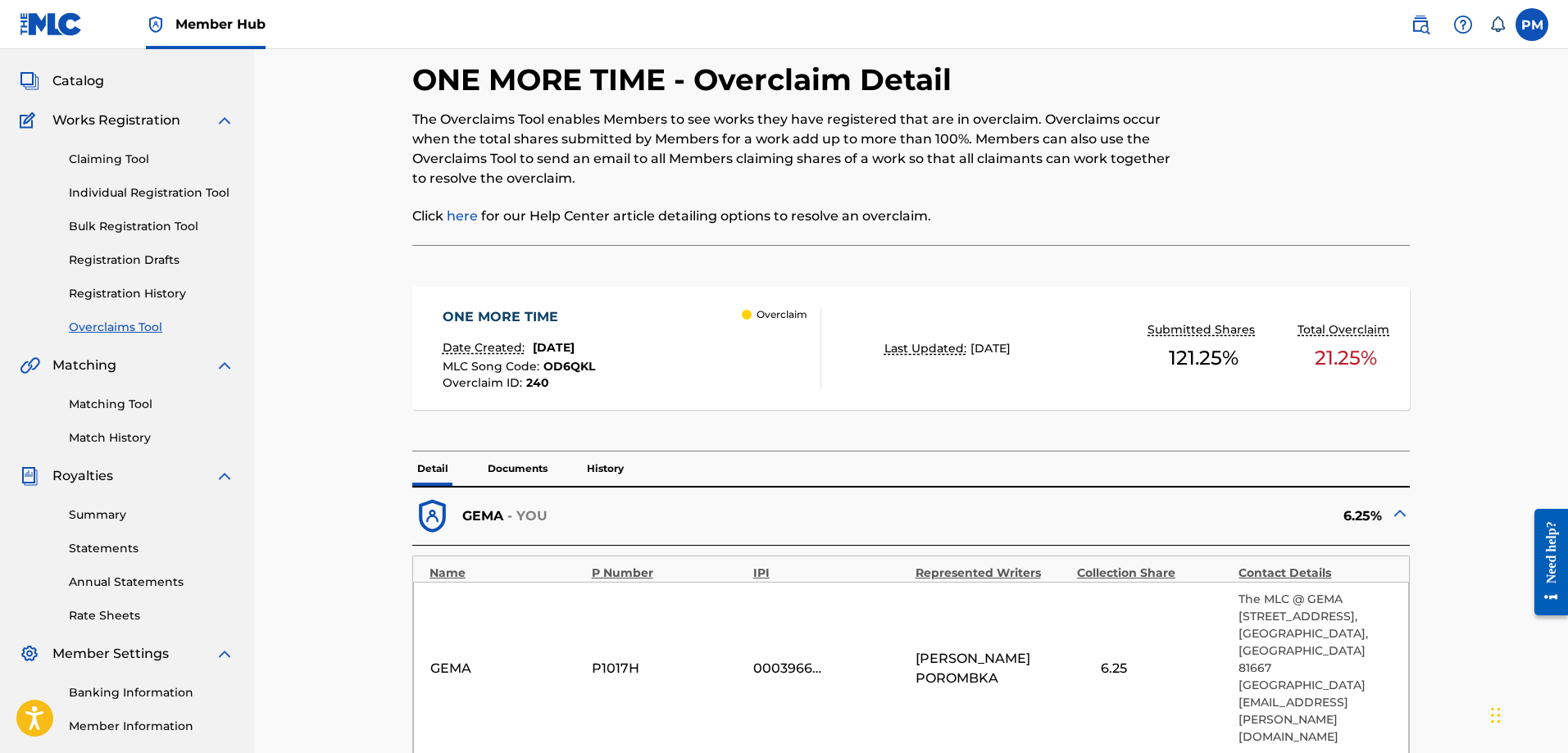
click at [713, 398] on div "ONE MORE TIME Date Created: [DATE] MLC Song Code : OD6QKL Overclaim ID : 240 Ov…" at bounding box center [910, 348] width 997 height 123
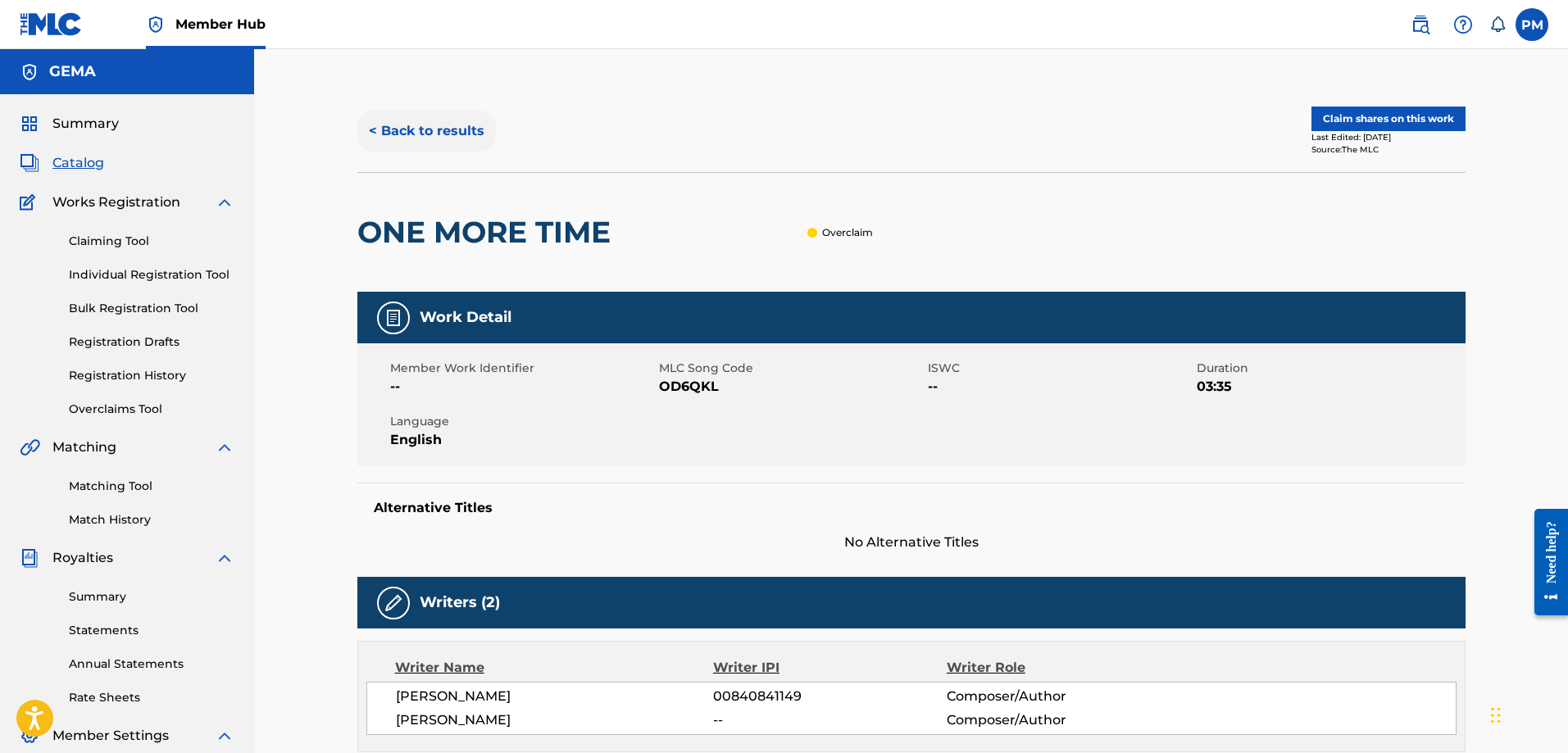
click at [432, 132] on button "< Back to results" at bounding box center [427, 131] width 139 height 41
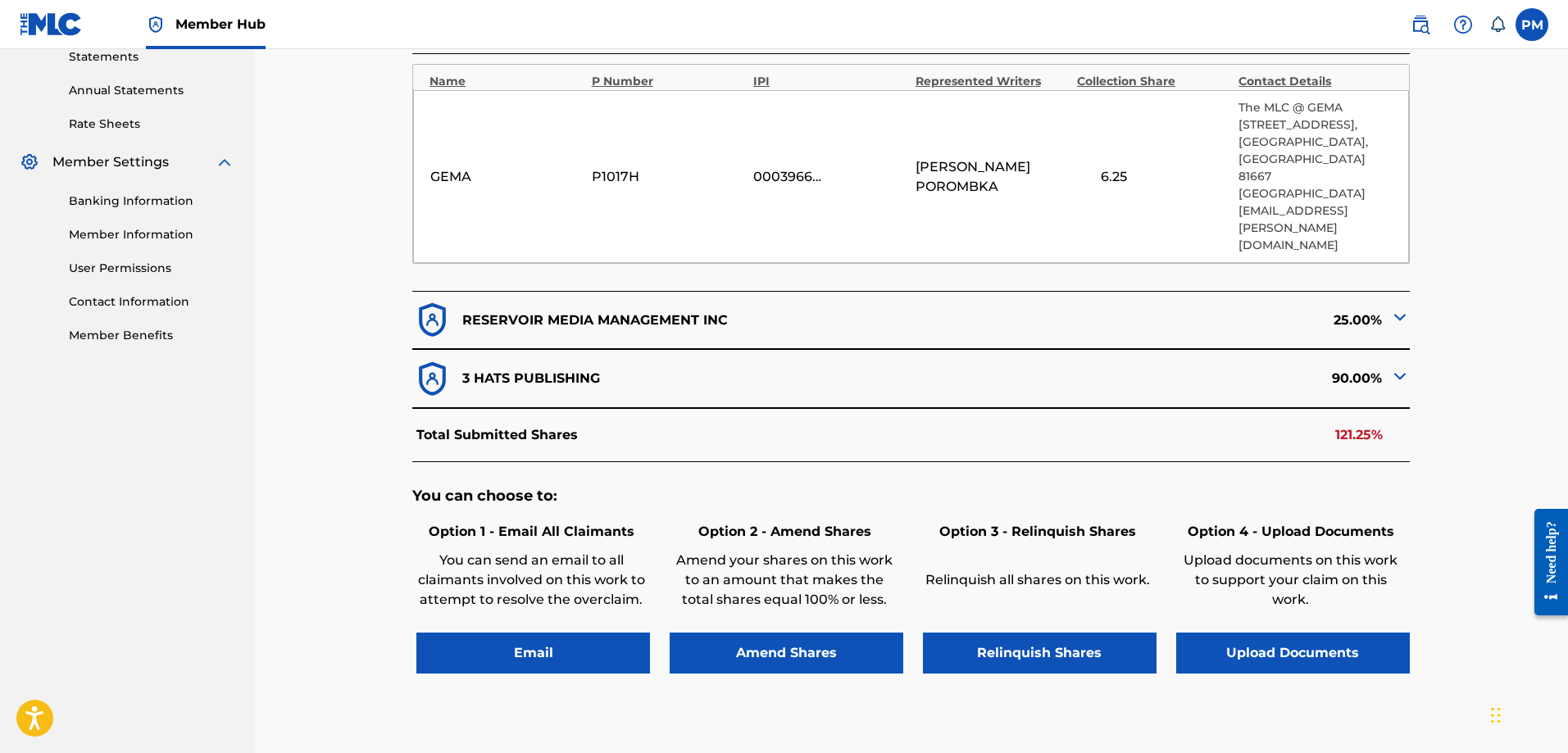
scroll to position [164, 0]
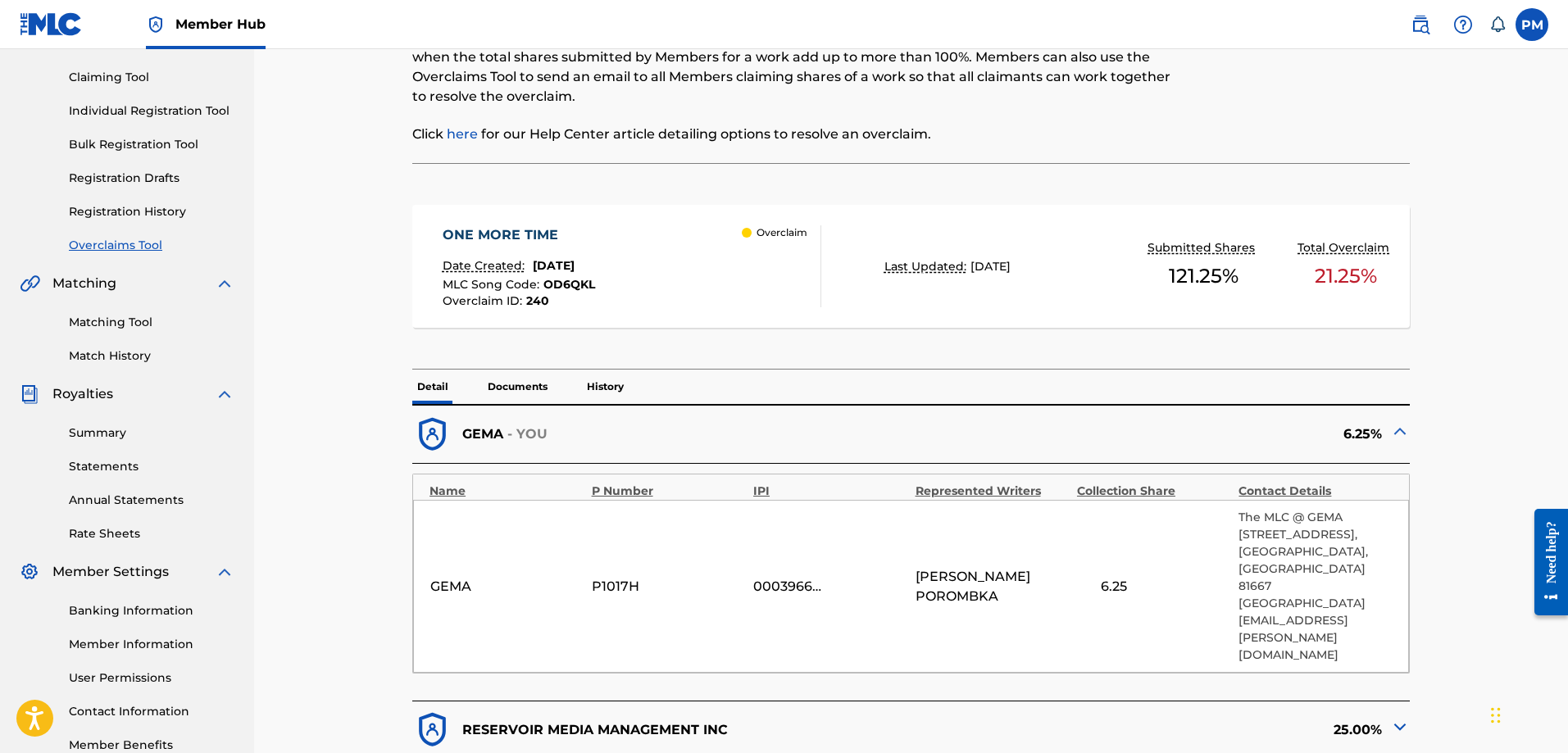
click at [627, 275] on div "ONE MORE TIME Date Created: [DATE] MLC Song Code : OD6QKL Overclaim ID : 240 Ov…" at bounding box center [632, 267] width 379 height 82
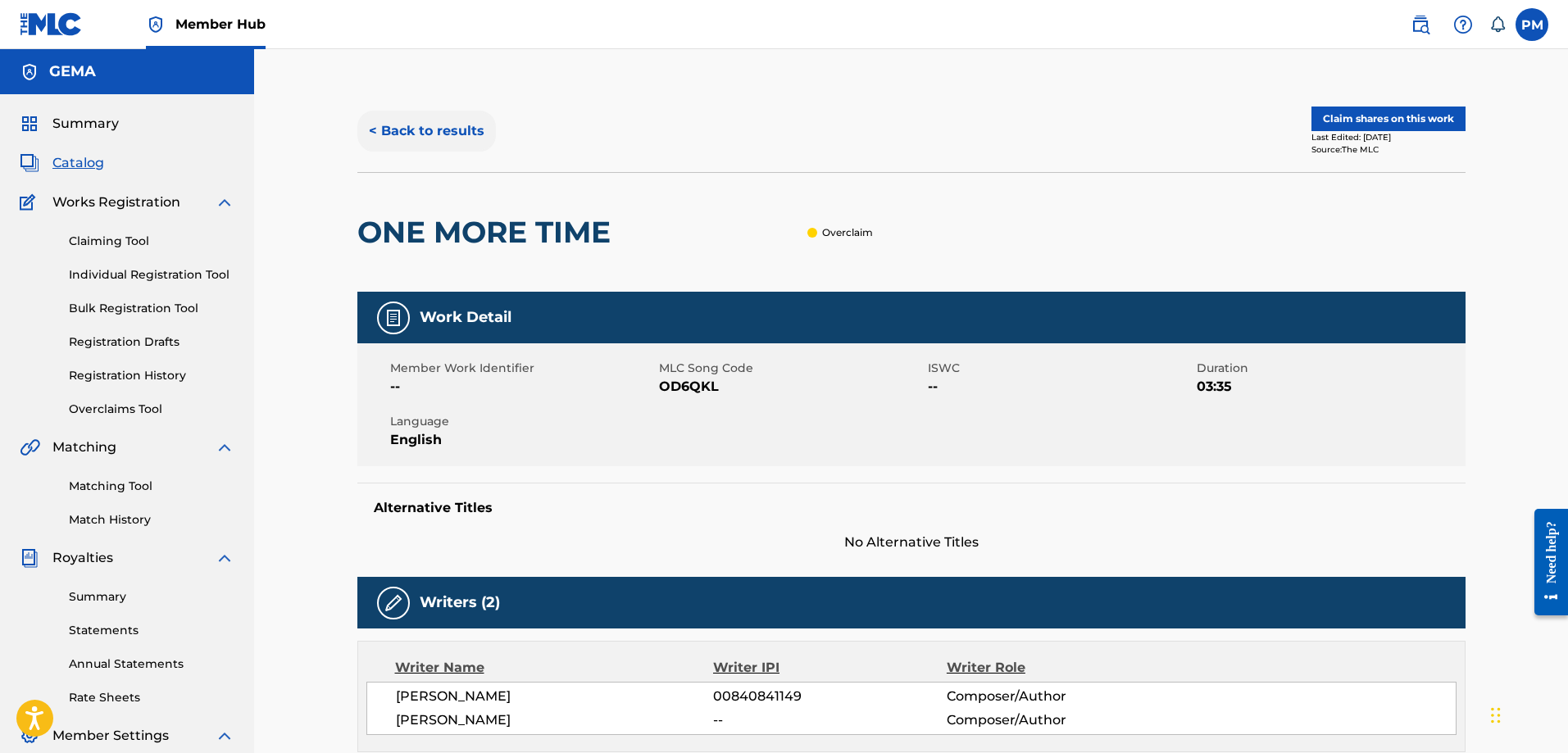
click at [402, 139] on button "< Back to results" at bounding box center [427, 131] width 139 height 41
